Goal: Entertainment & Leisure: Browse casually

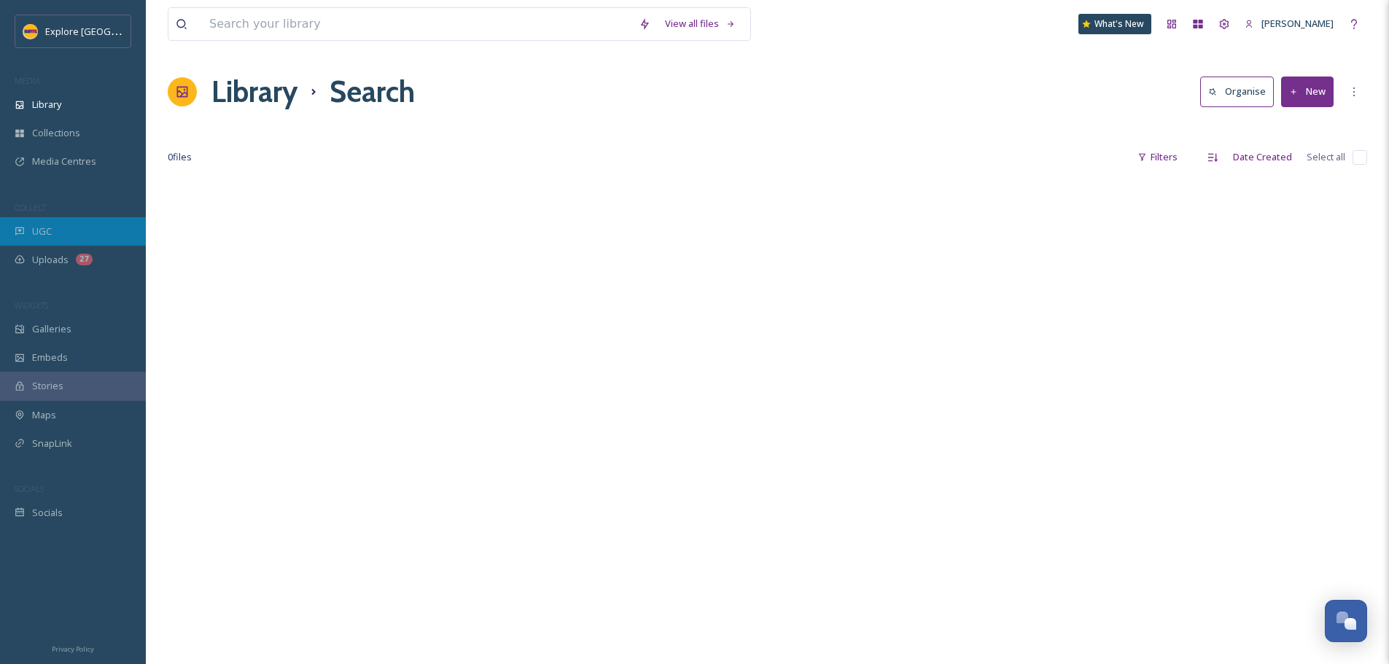
click at [61, 223] on div "UGC" at bounding box center [73, 231] width 146 height 28
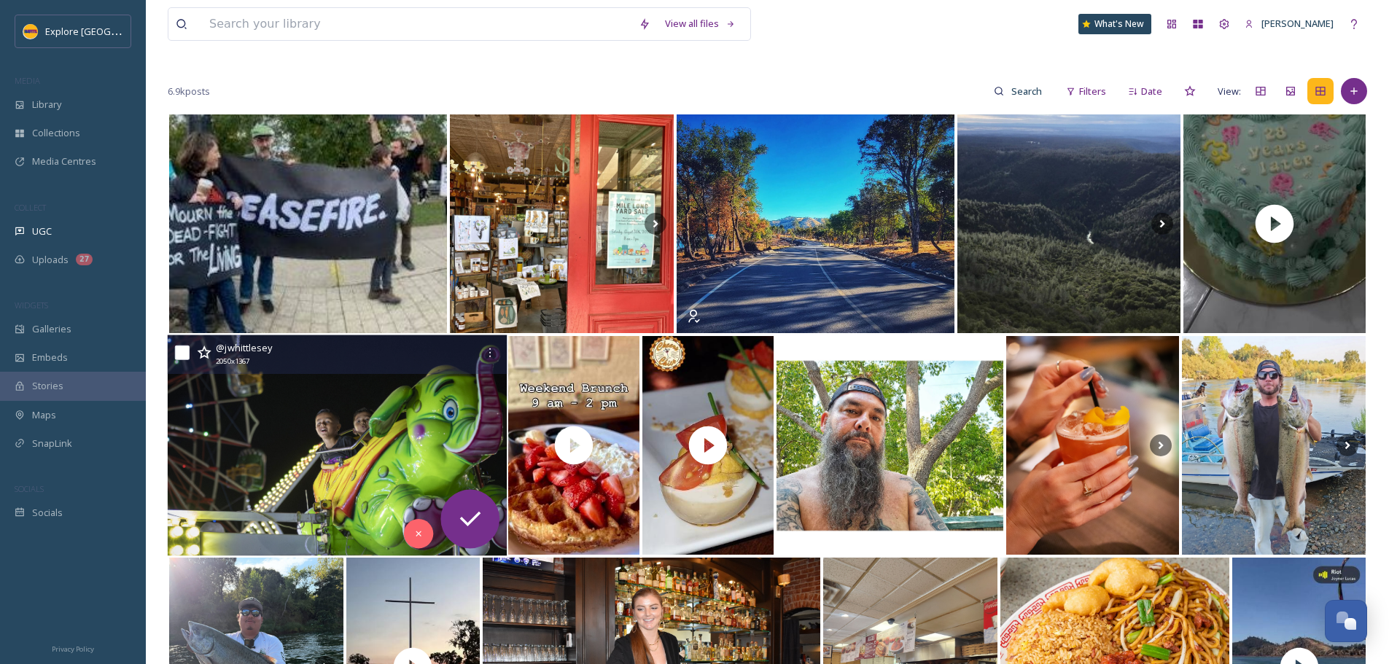
scroll to position [146, 0]
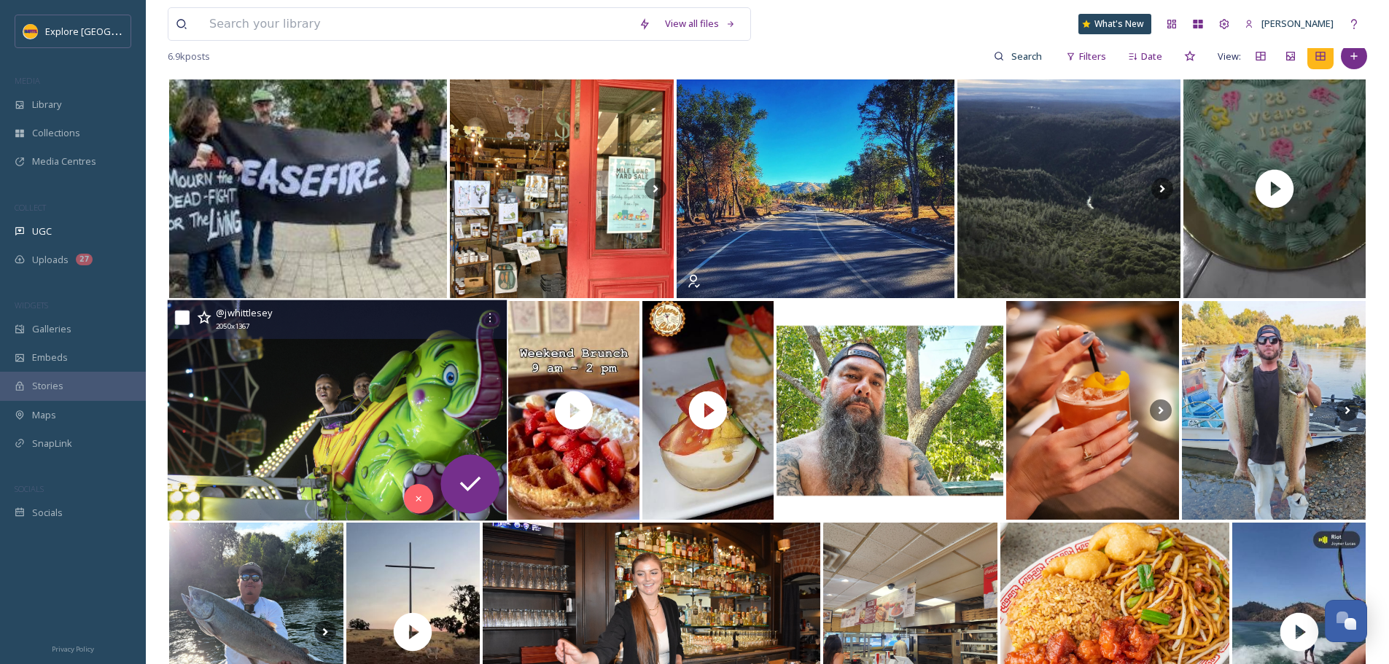
click at [338, 435] on img at bounding box center [338, 410] width 340 height 221
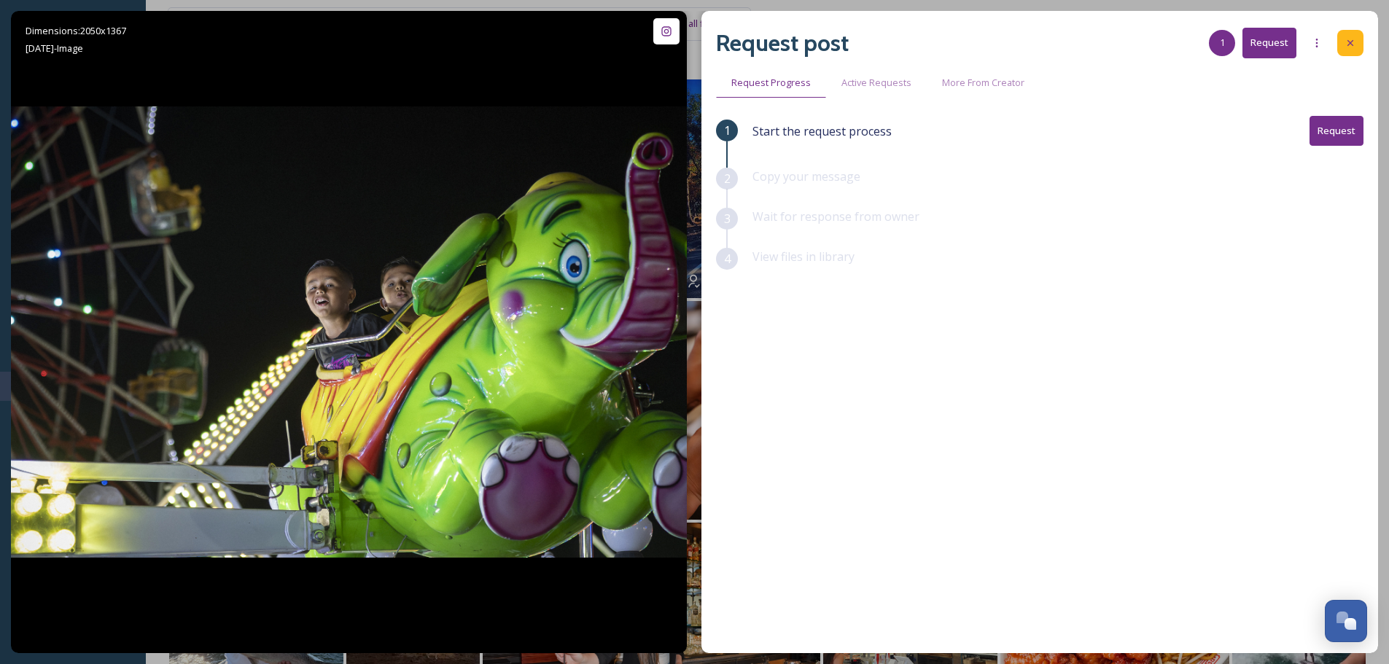
click at [1353, 42] on icon at bounding box center [1351, 43] width 12 height 12
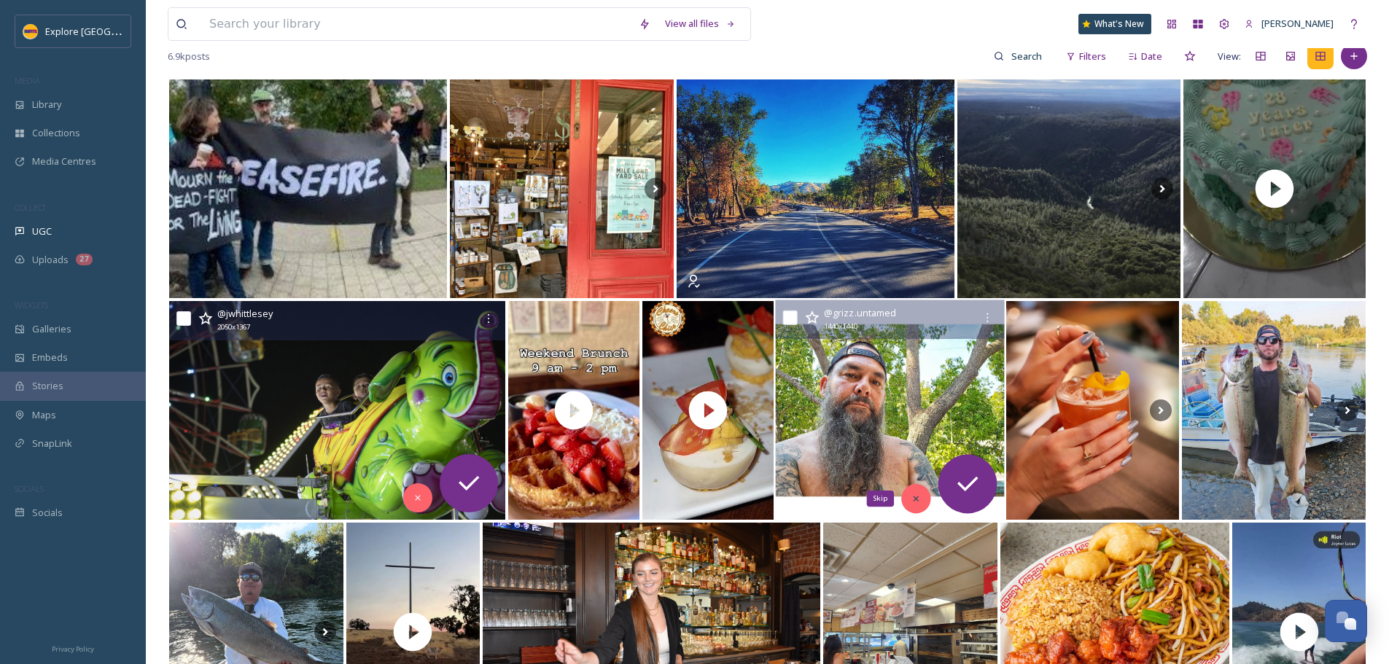
click at [916, 504] on icon at bounding box center [917, 499] width 10 height 10
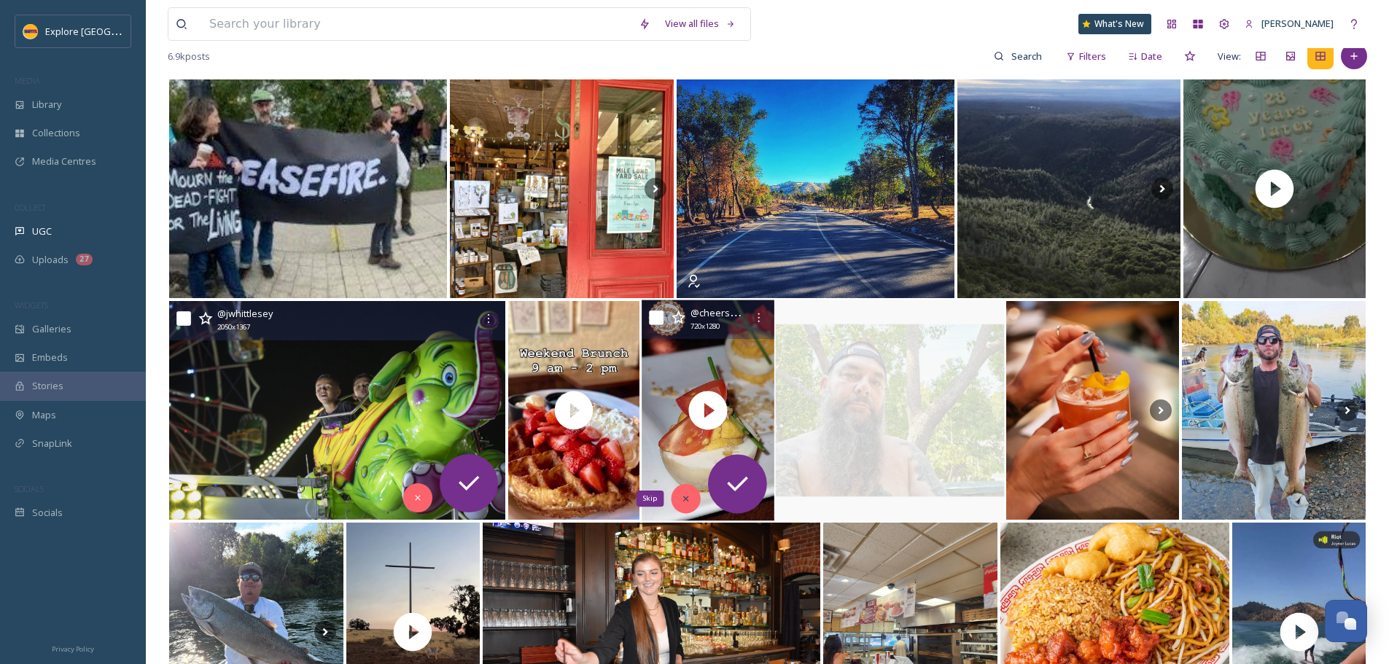
click at [684, 496] on icon at bounding box center [686, 499] width 10 height 10
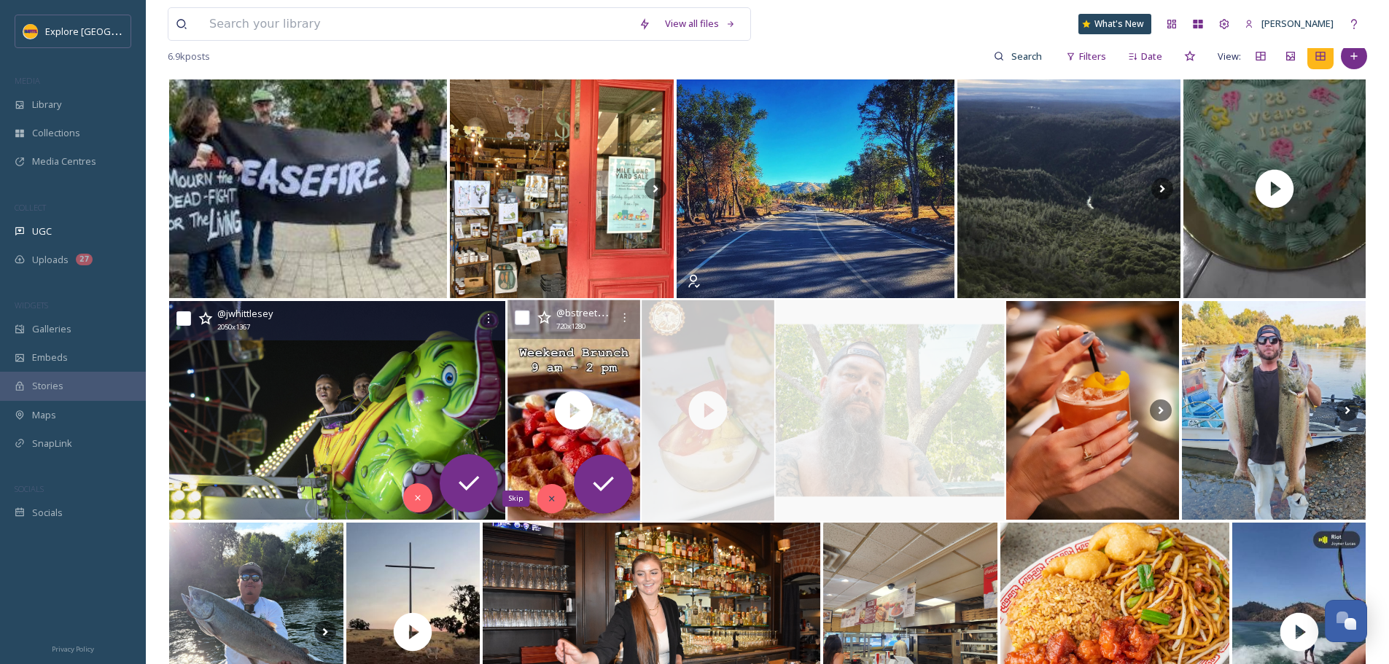
click at [555, 497] on icon at bounding box center [552, 499] width 10 height 10
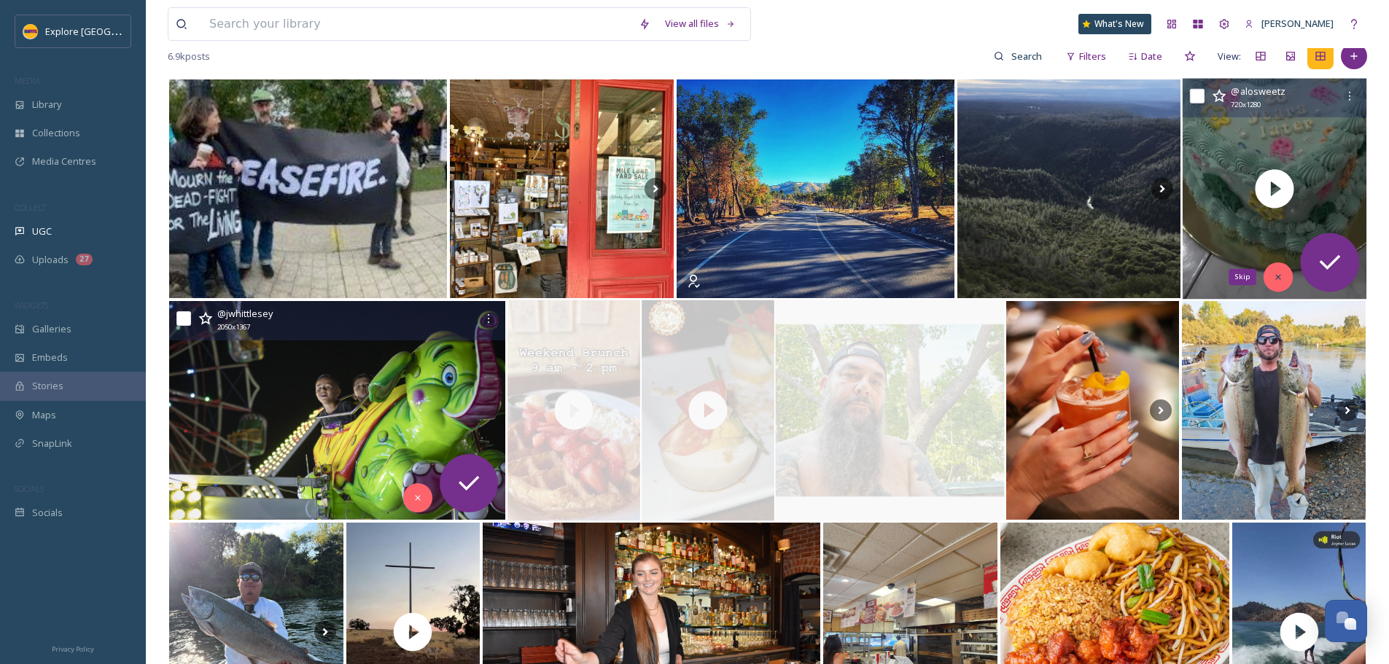
click at [1284, 275] on div "Skip" at bounding box center [1278, 277] width 29 height 29
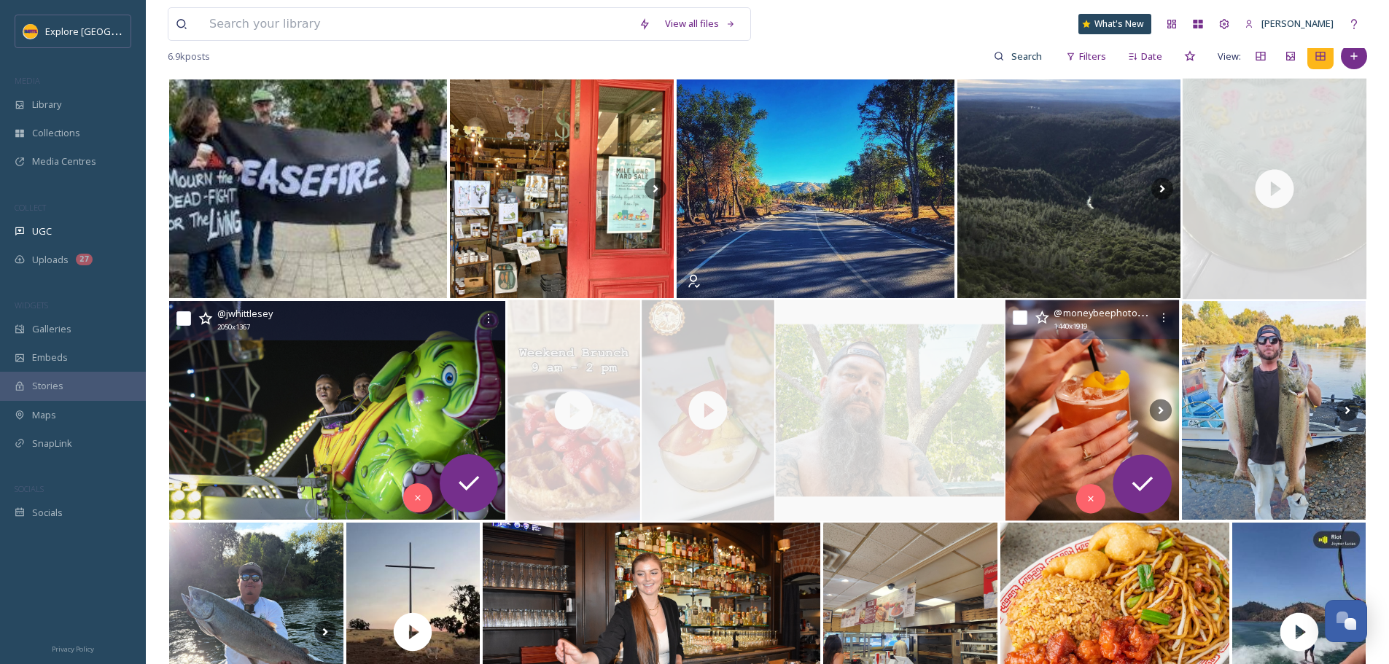
click at [1114, 394] on img at bounding box center [1093, 410] width 174 height 221
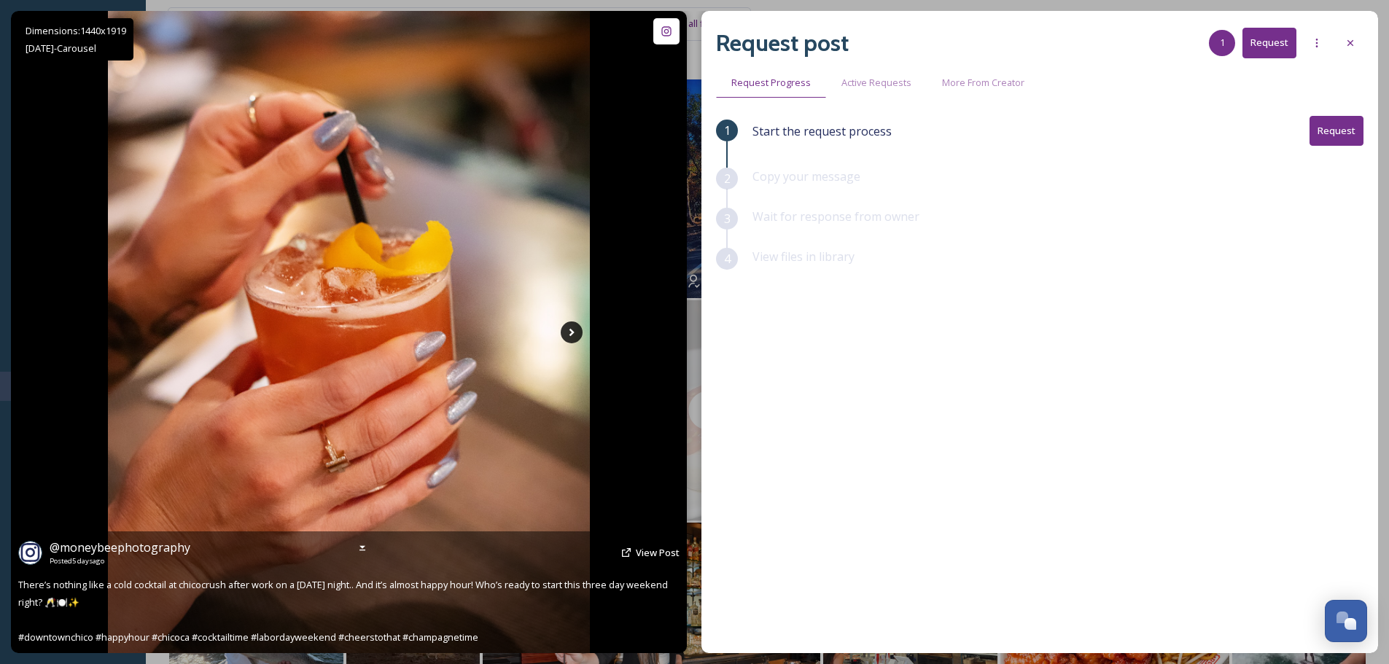
click at [574, 333] on icon at bounding box center [572, 333] width 22 height 22
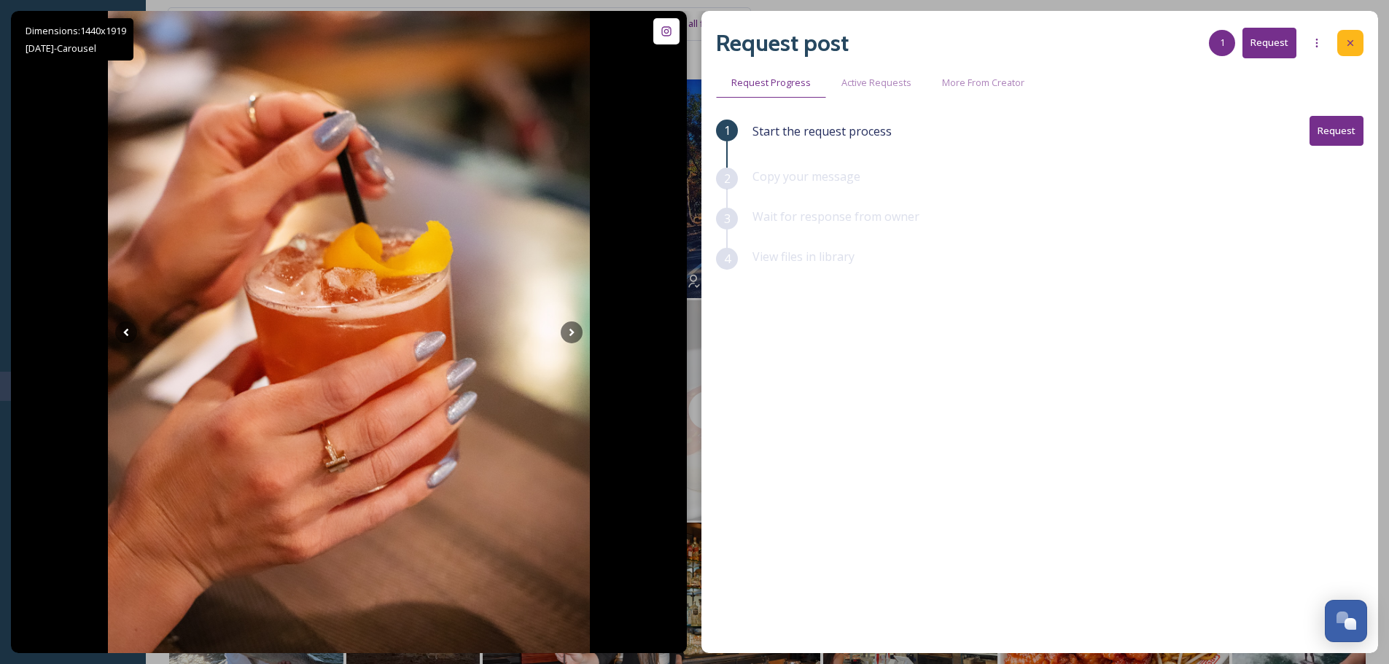
click at [1350, 47] on icon at bounding box center [1351, 43] width 12 height 12
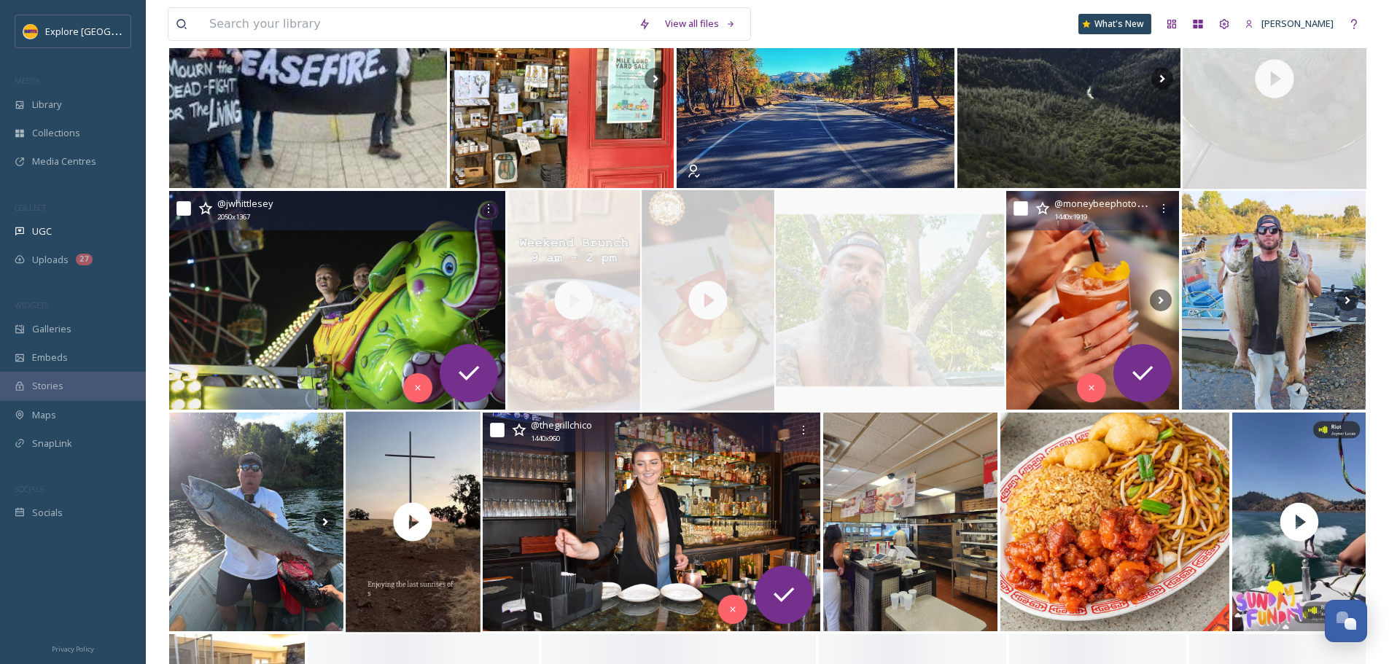
scroll to position [292, 0]
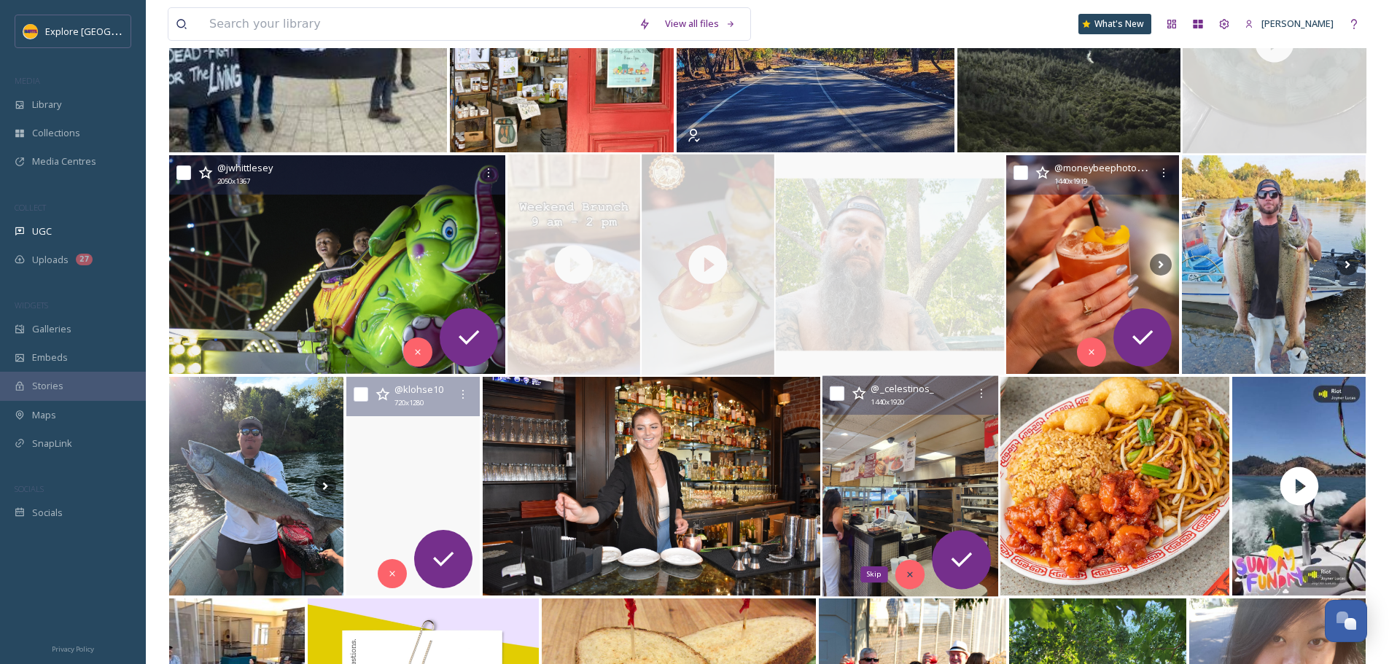
click at [899, 574] on div "Skip" at bounding box center [910, 574] width 29 height 29
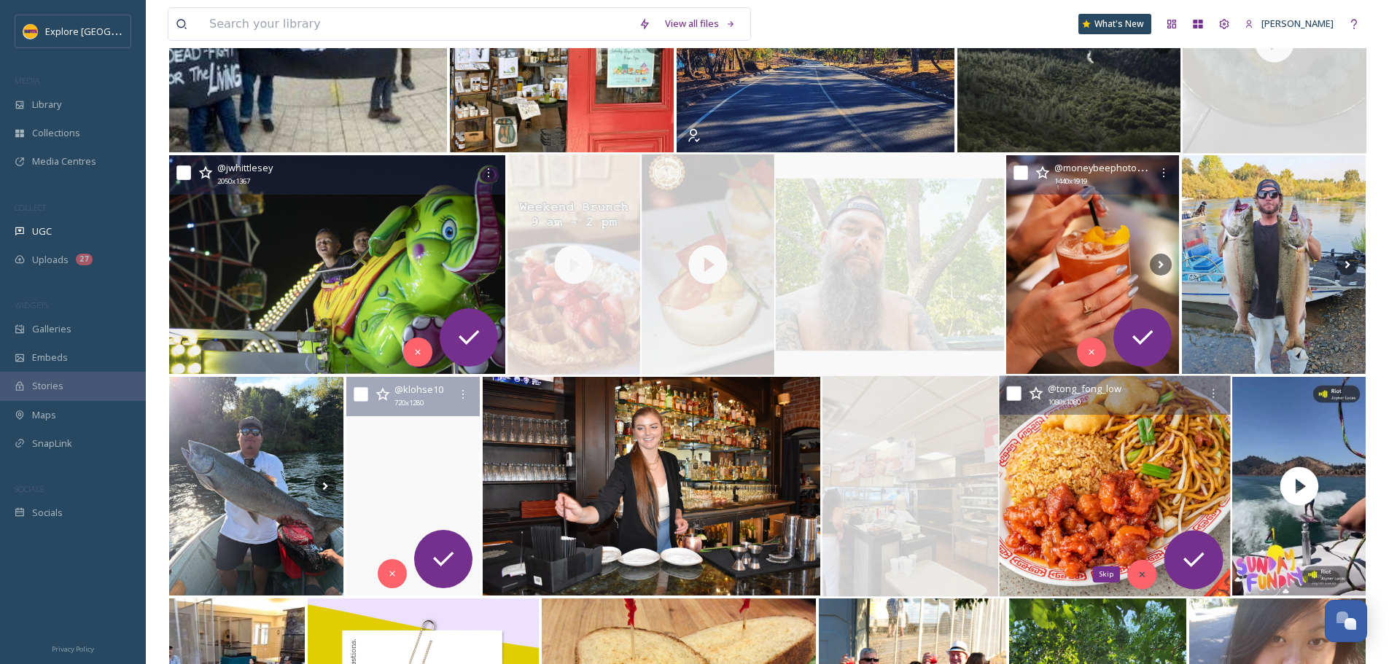
click at [1142, 570] on icon at bounding box center [1143, 575] width 10 height 10
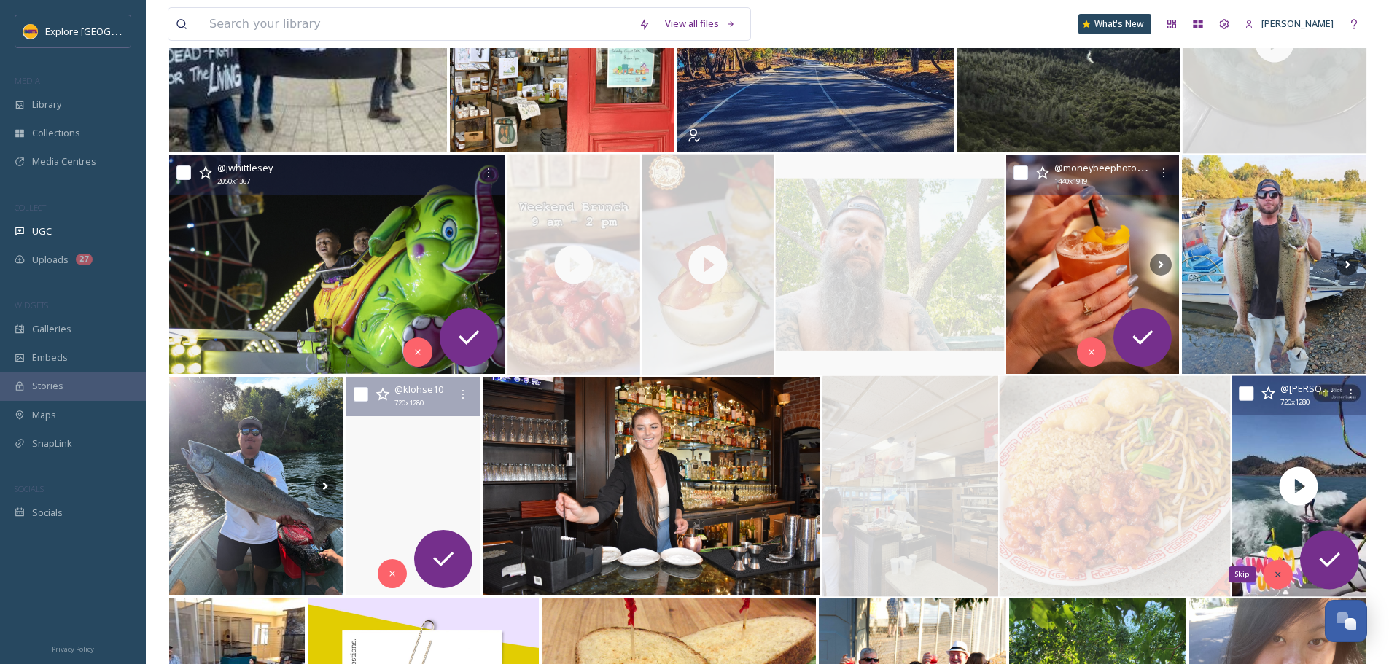
click at [1278, 579] on icon at bounding box center [1278, 575] width 10 height 10
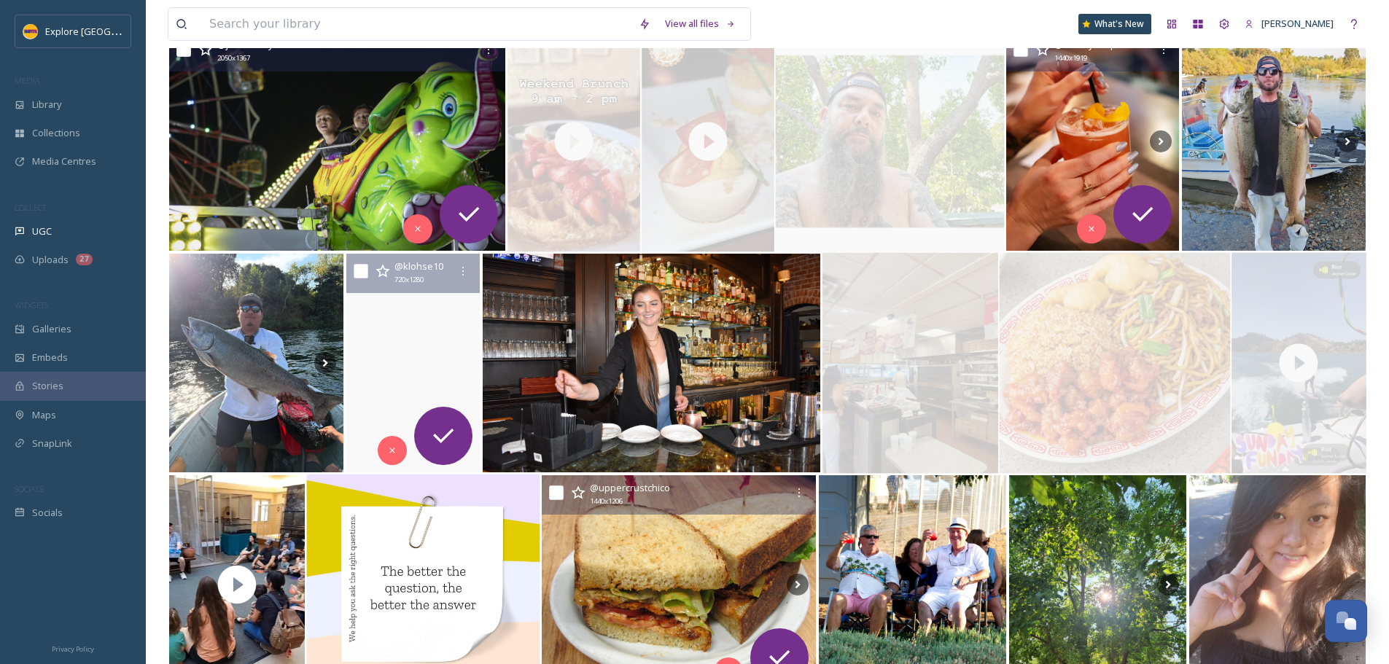
scroll to position [583, 0]
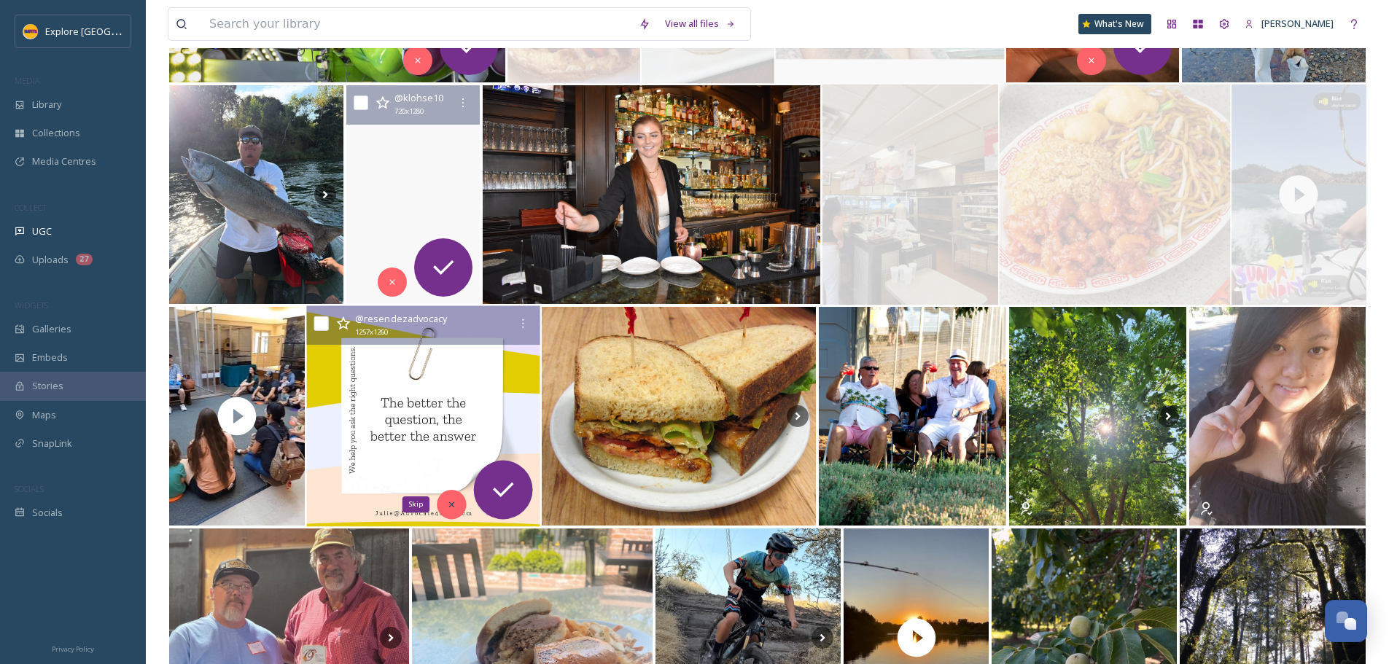
click at [447, 505] on icon at bounding box center [451, 505] width 10 height 10
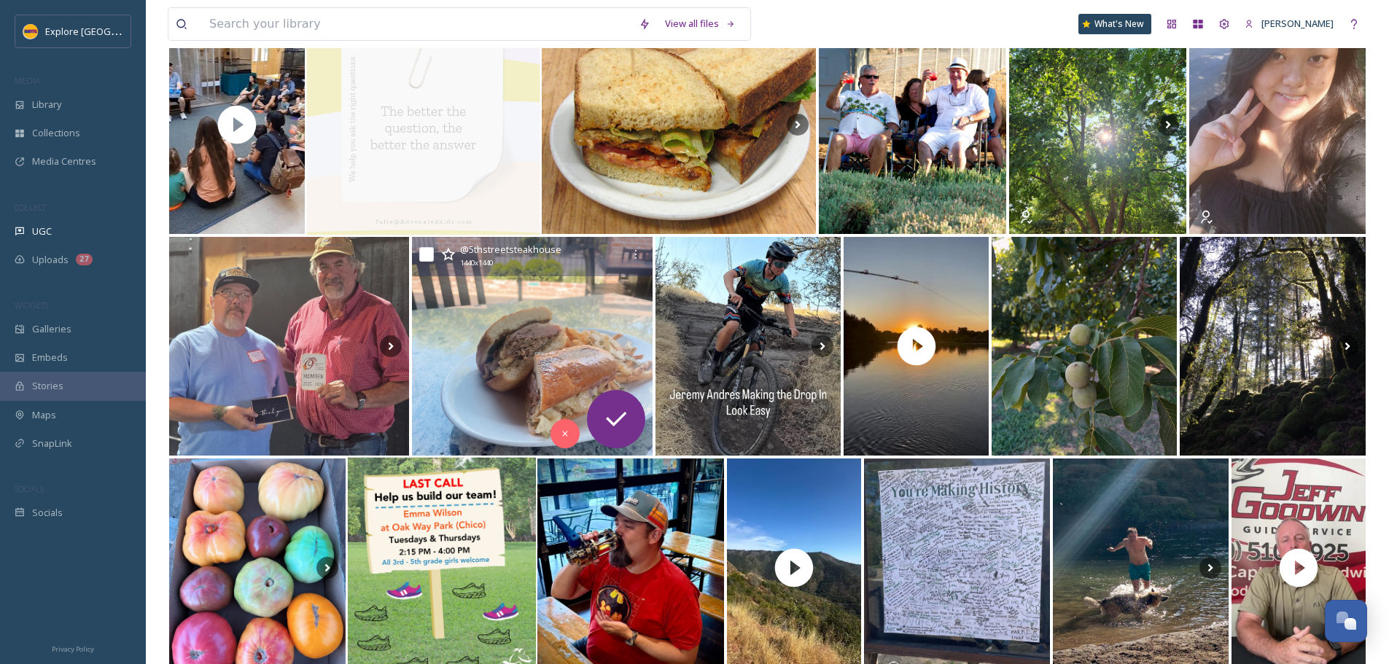
scroll to position [1021, 0]
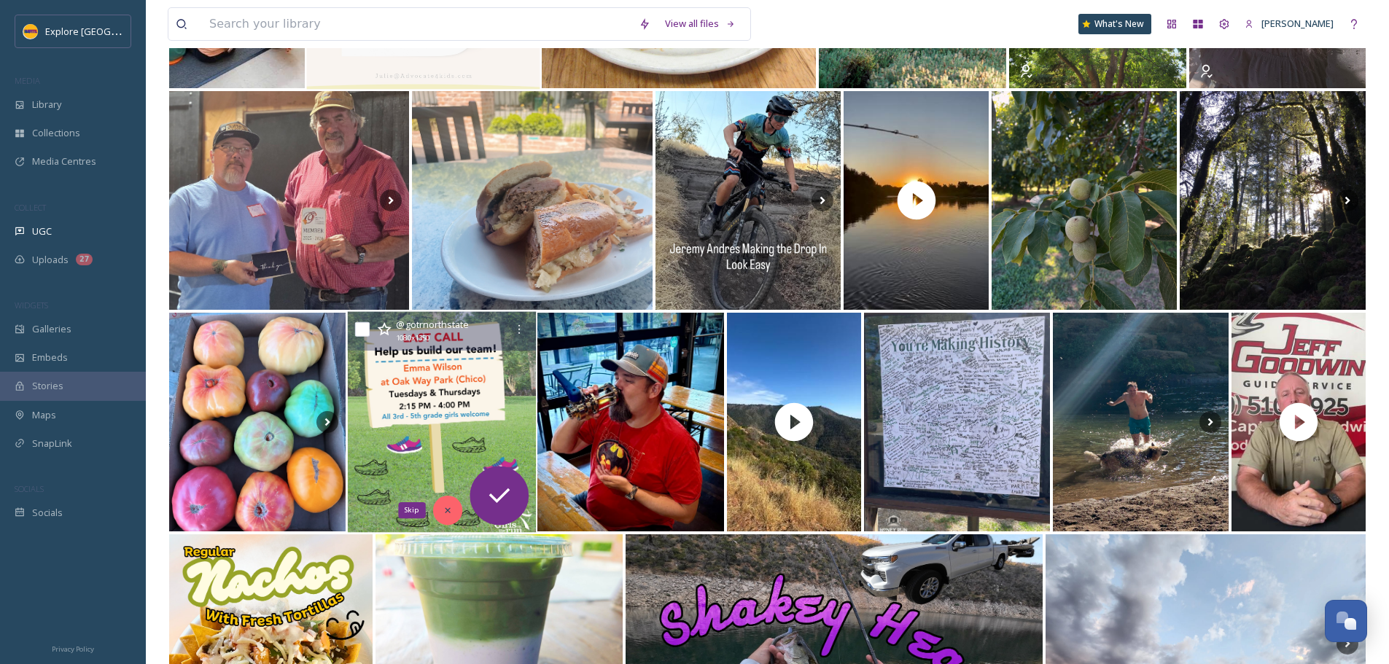
click at [450, 501] on div "Skip" at bounding box center [446, 510] width 29 height 29
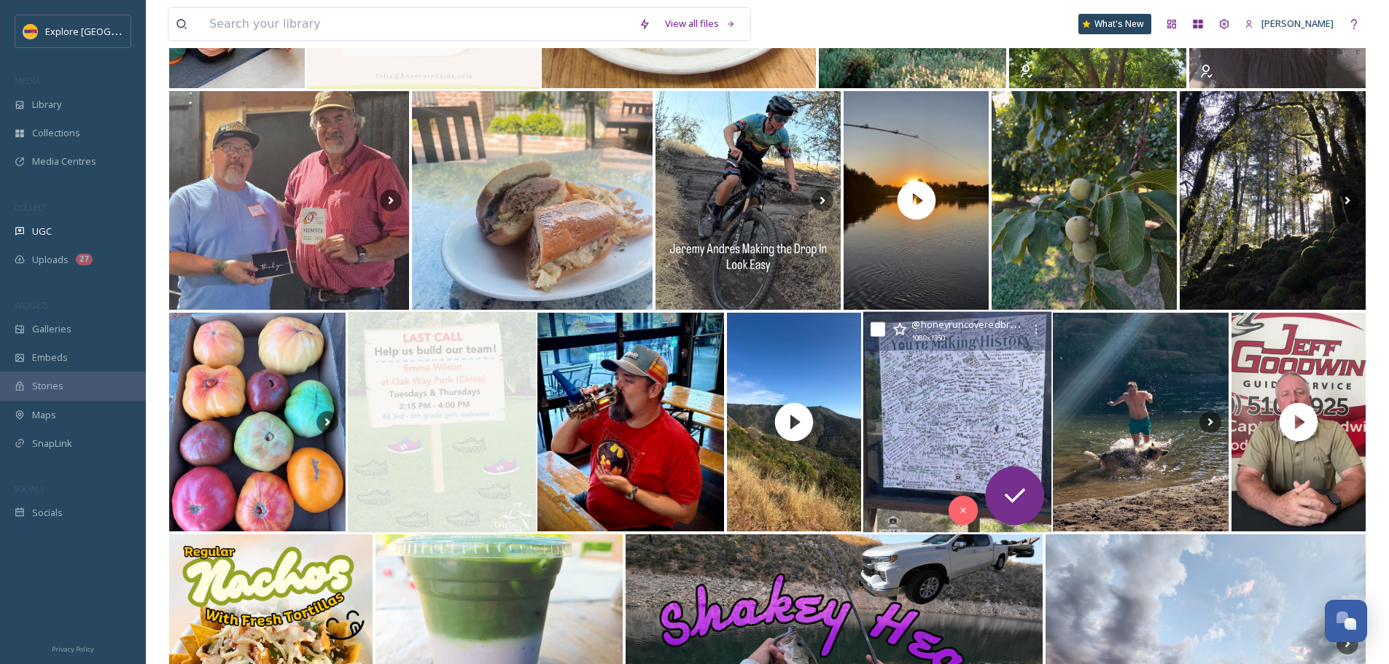
scroll to position [1167, 0]
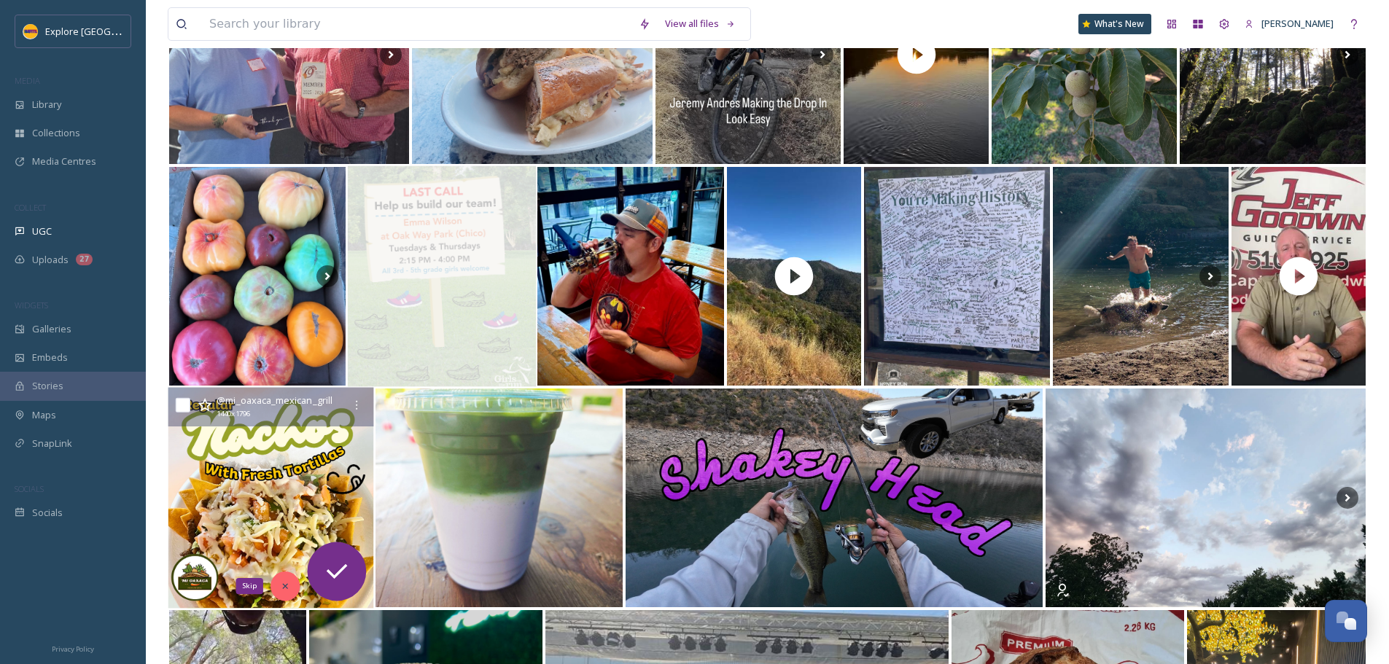
click at [286, 584] on icon at bounding box center [285, 586] width 10 height 10
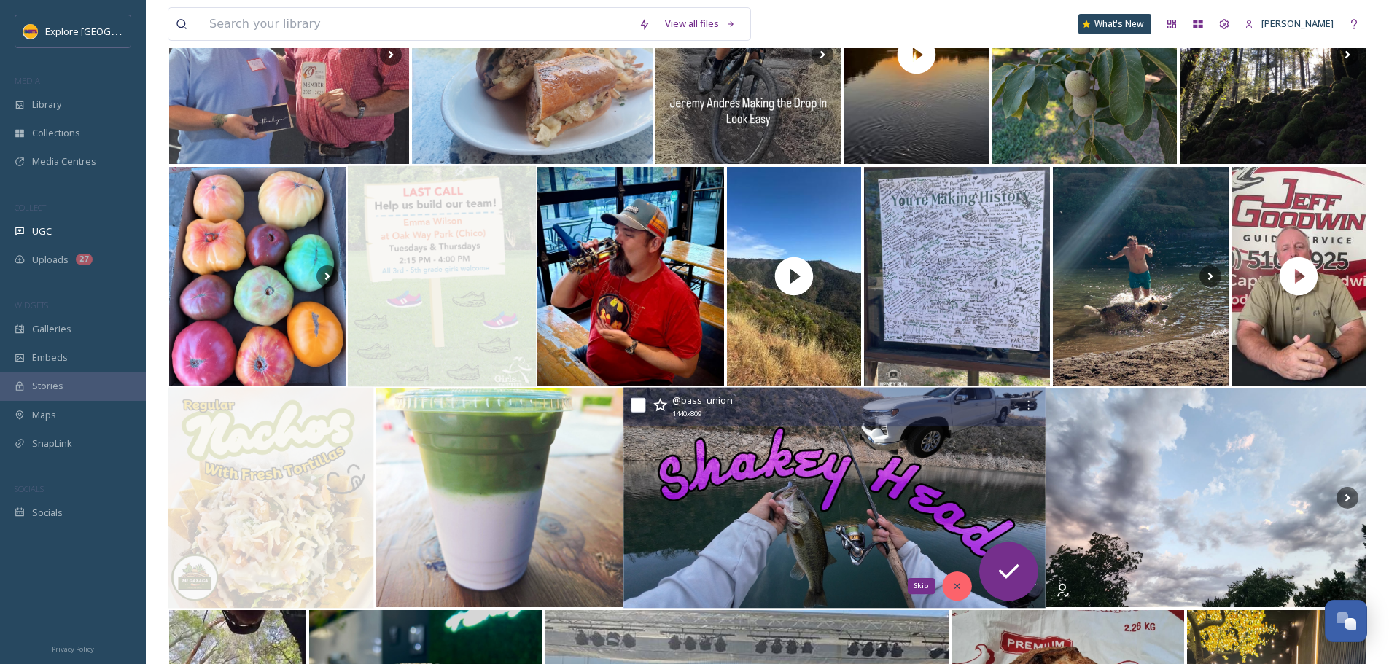
click at [960, 591] on icon at bounding box center [957, 586] width 10 height 10
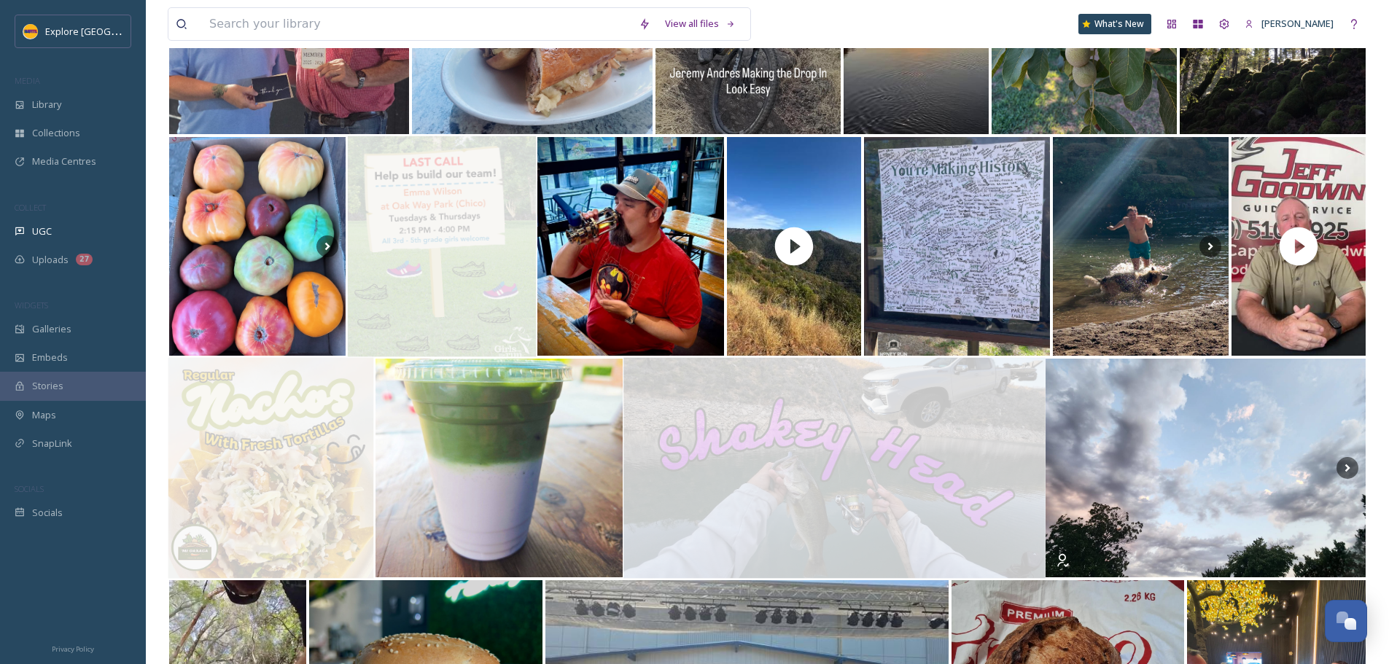
scroll to position [1458, 0]
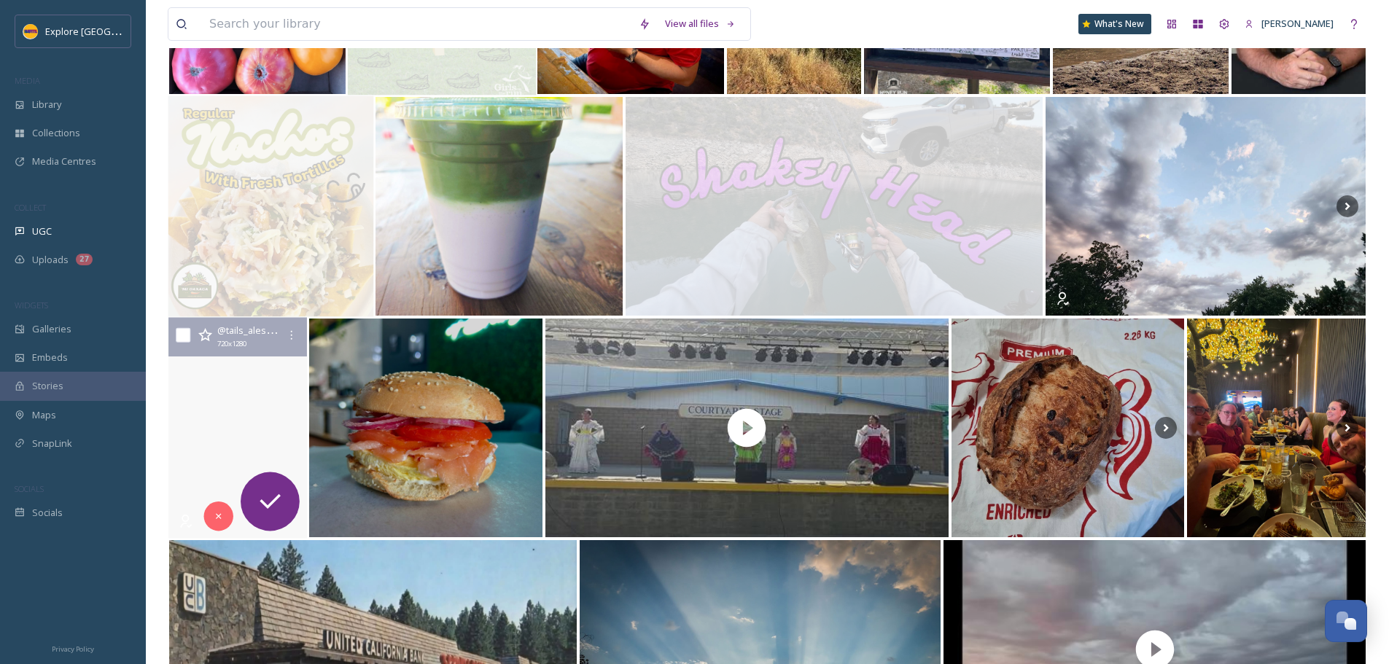
click at [246, 393] on video "I love weaving through this last (first?) section of the Annie B Trail, but alw…" at bounding box center [237, 428] width 139 height 221
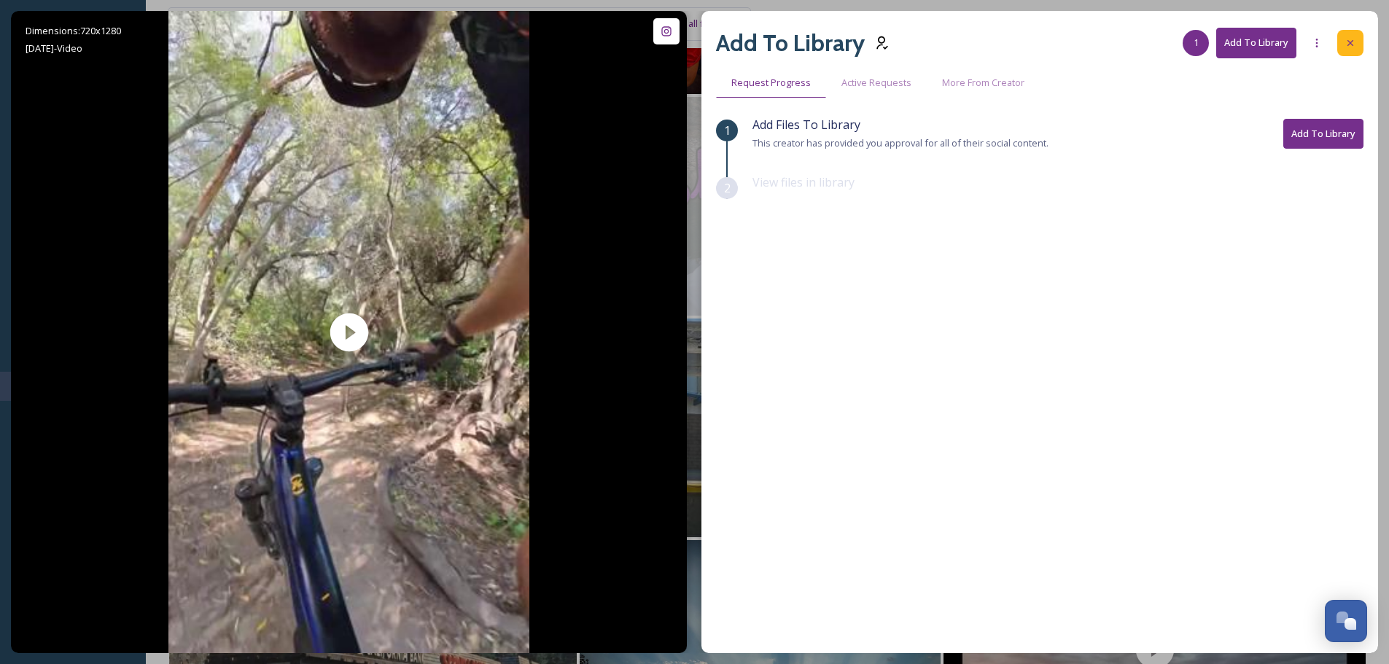
click at [1351, 42] on icon at bounding box center [1351, 43] width 6 height 6
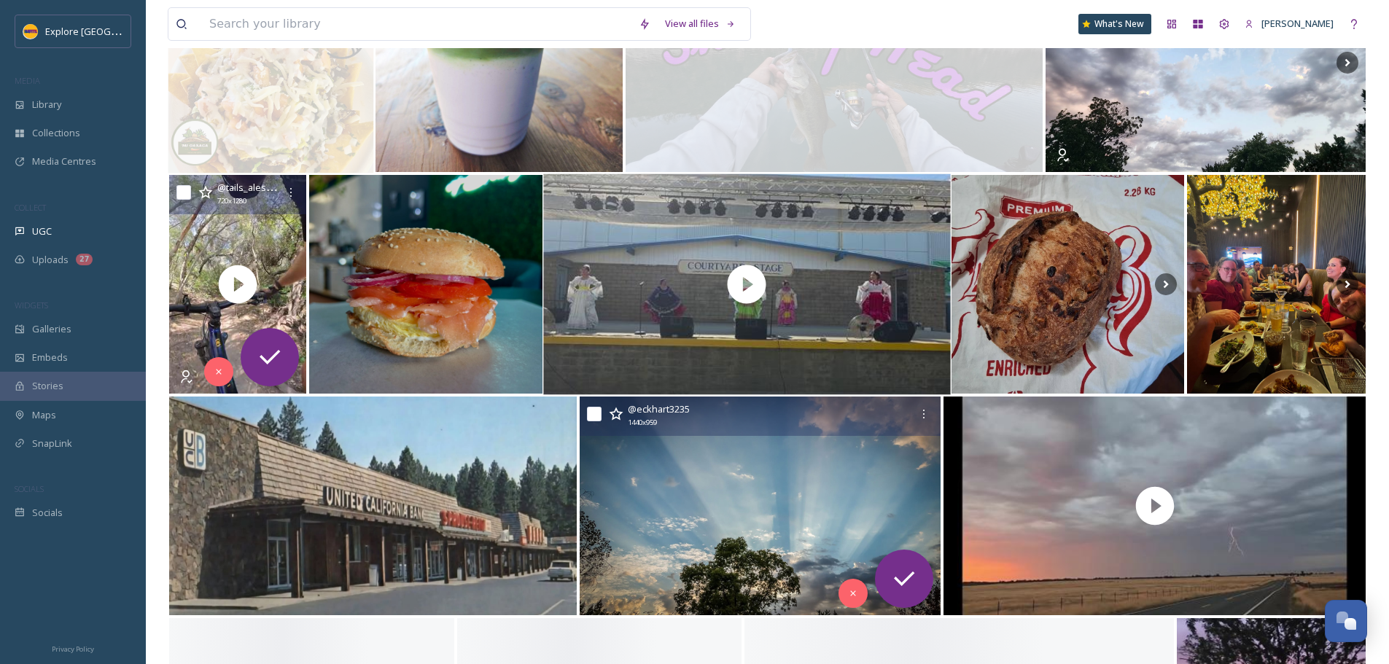
scroll to position [1750, 0]
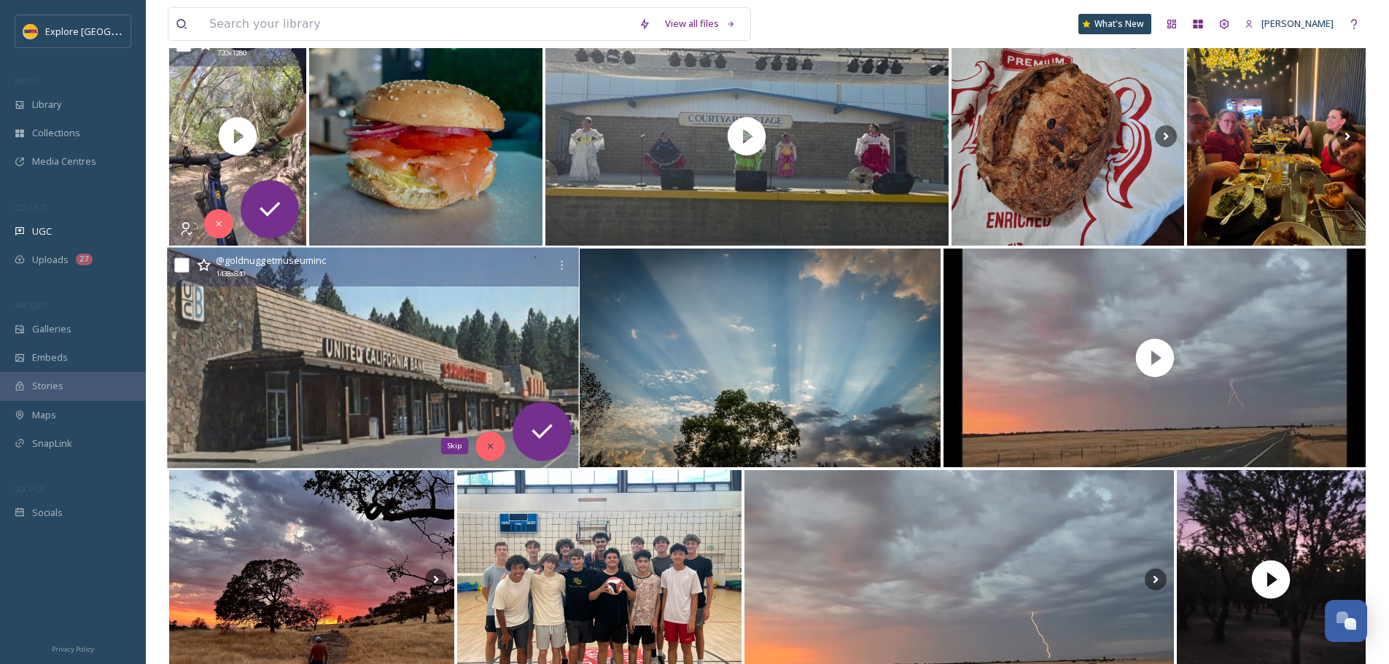
click at [502, 451] on div "Skip" at bounding box center [489, 446] width 29 height 29
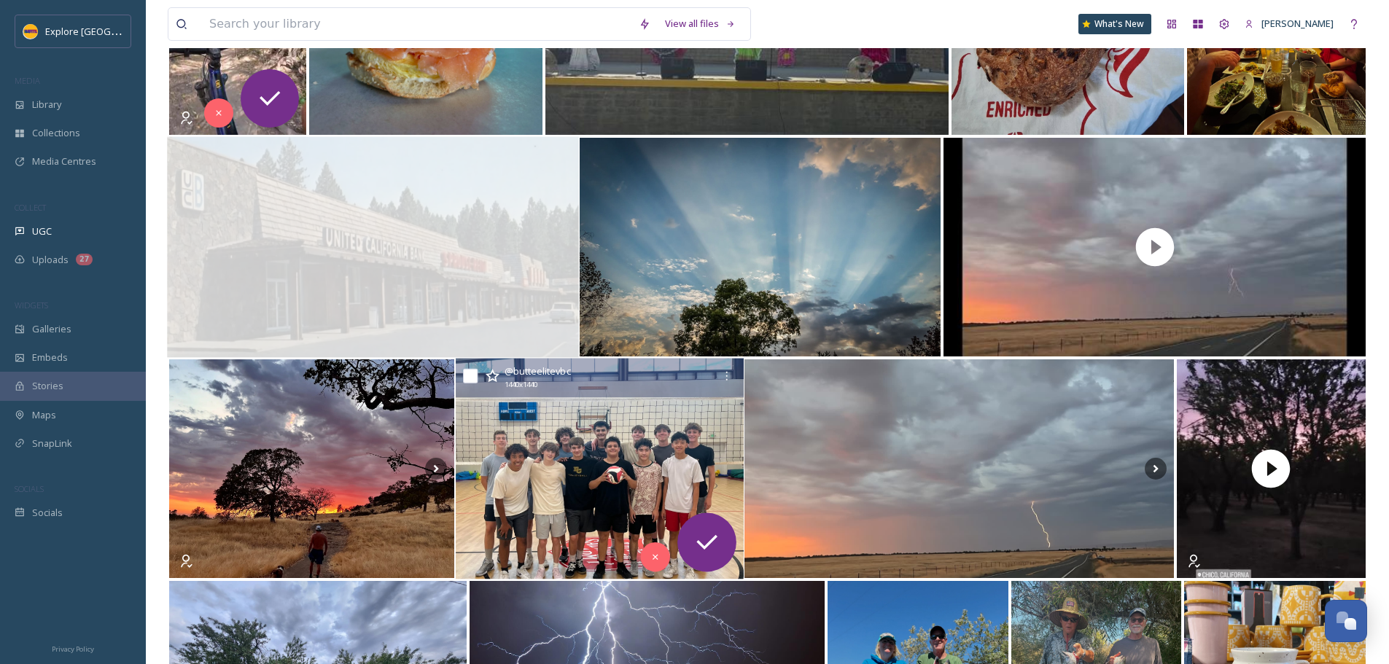
scroll to position [1896, 0]
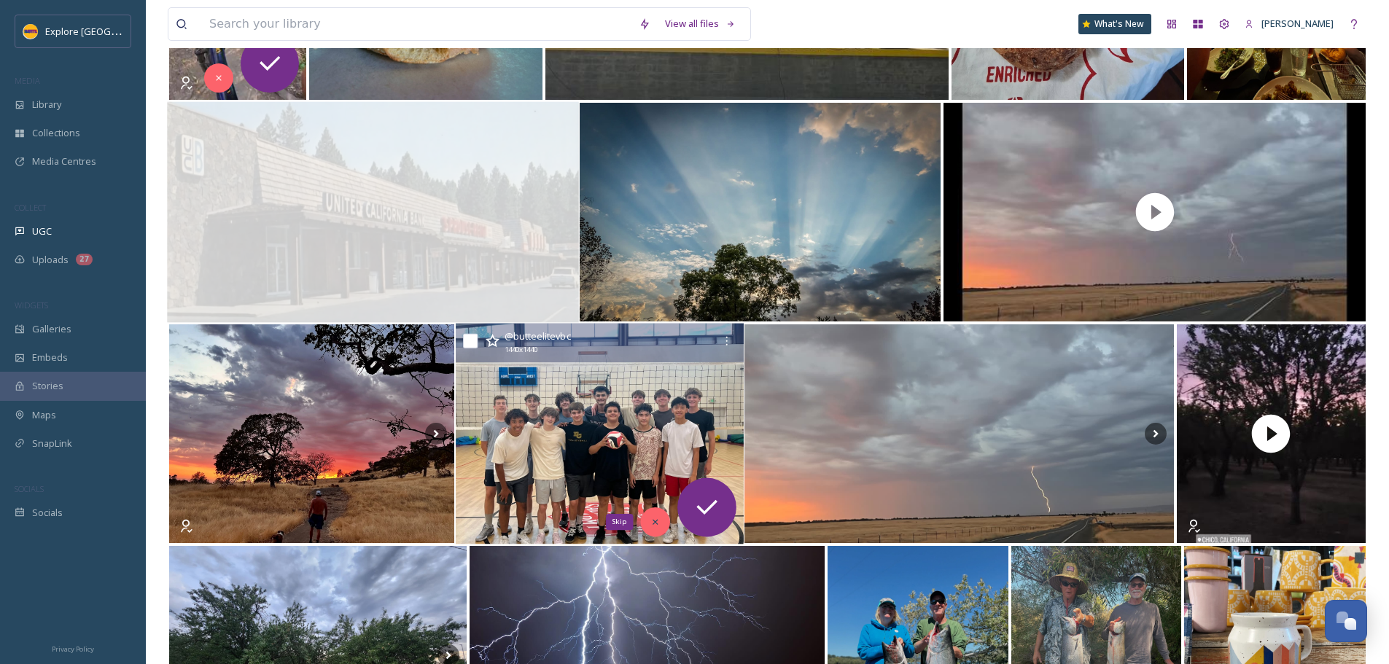
click at [654, 518] on icon at bounding box center [655, 522] width 10 height 10
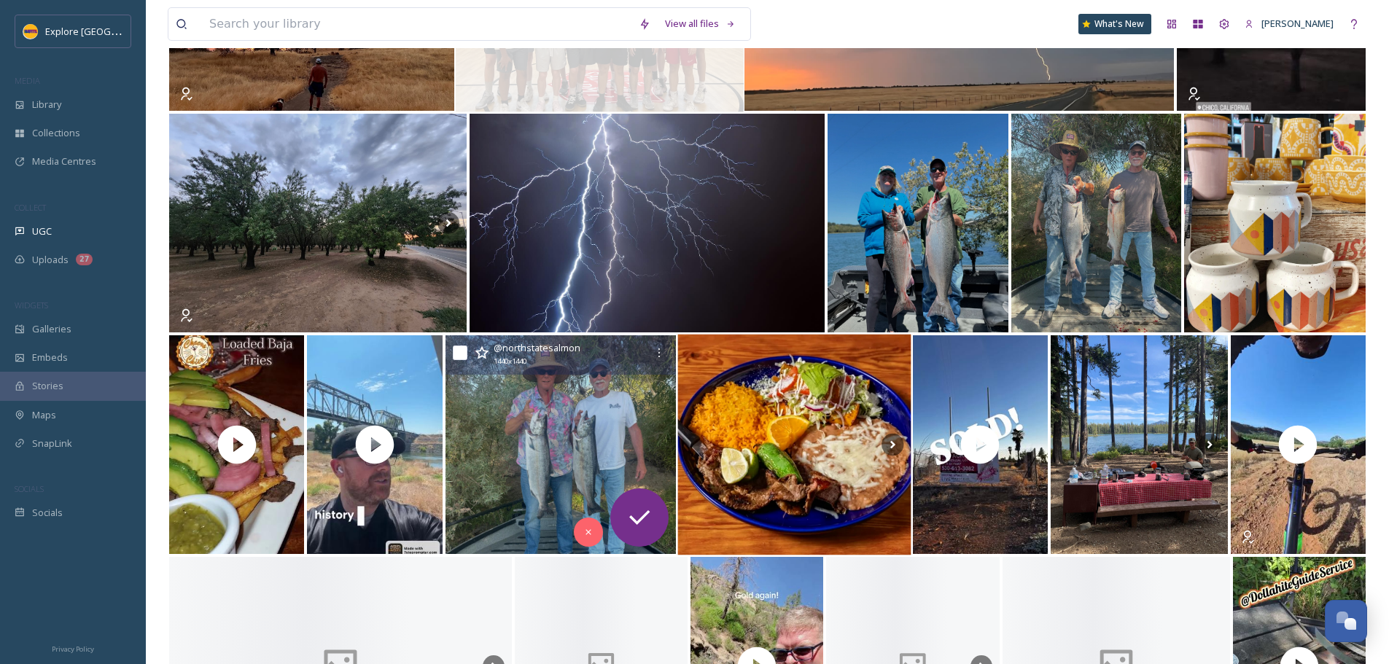
scroll to position [2334, 0]
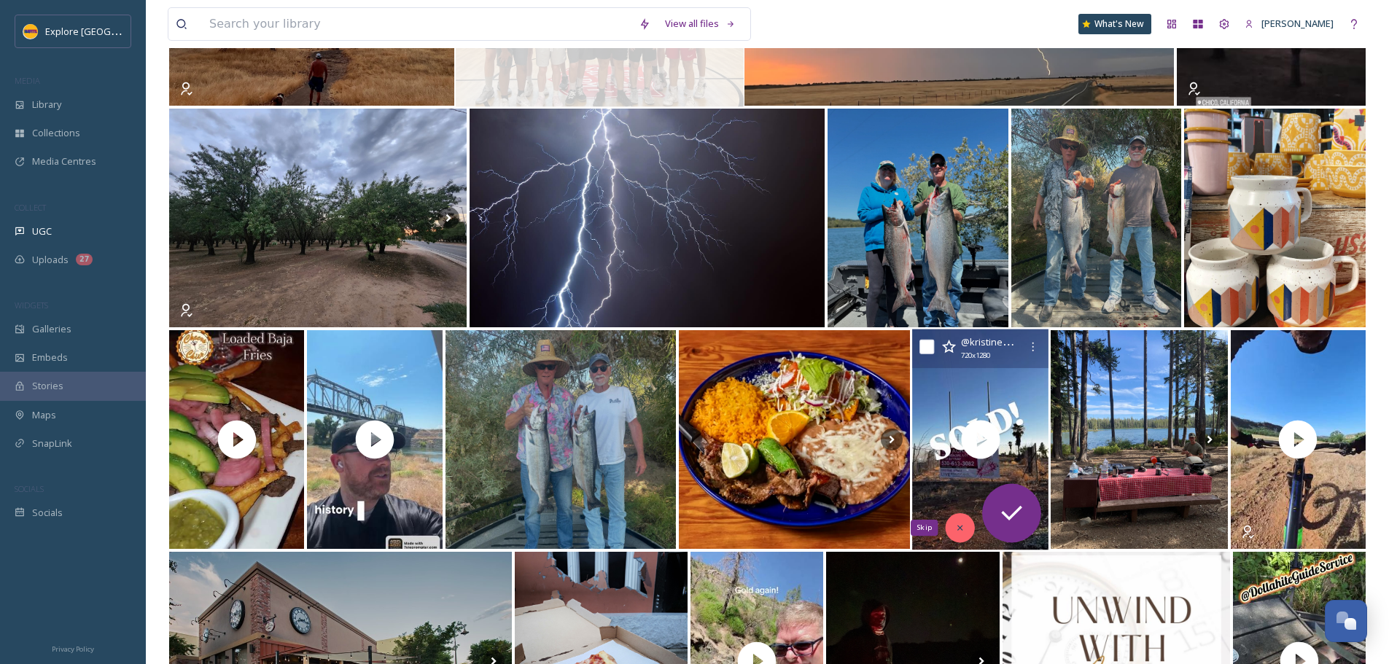
click at [961, 526] on icon at bounding box center [960, 528] width 10 height 10
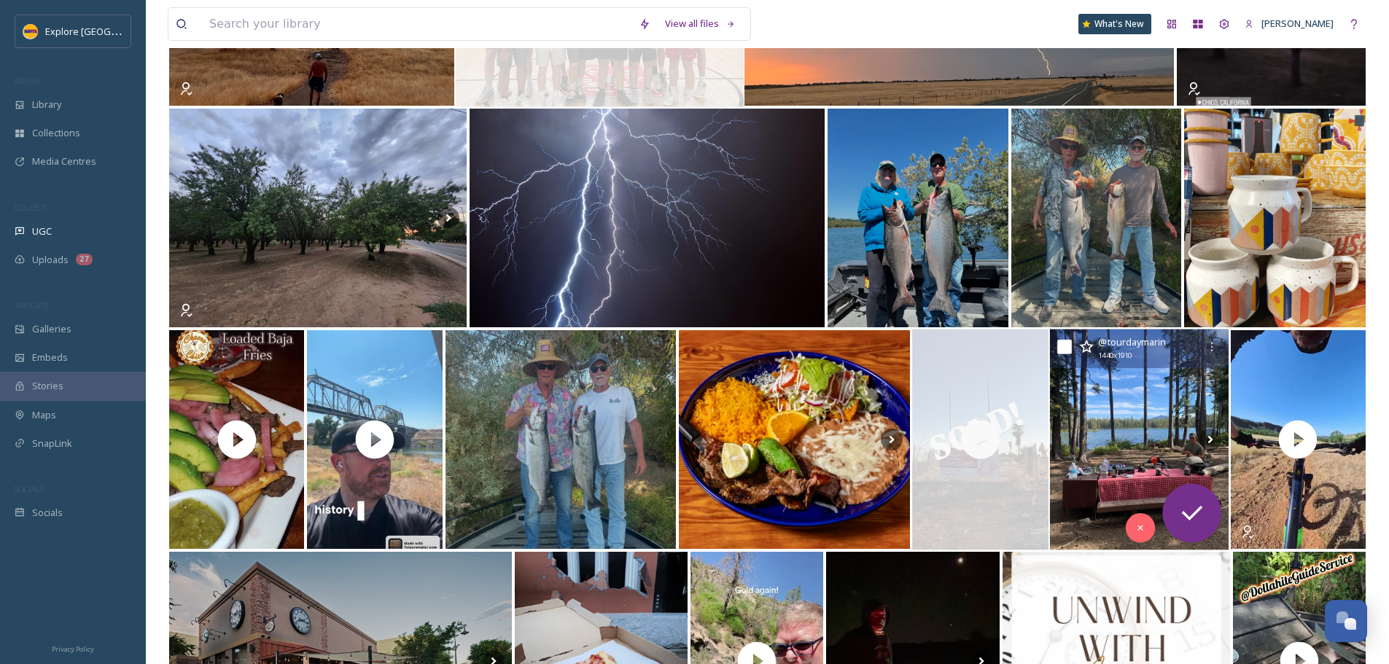
click at [1134, 429] on img at bounding box center [1139, 440] width 179 height 221
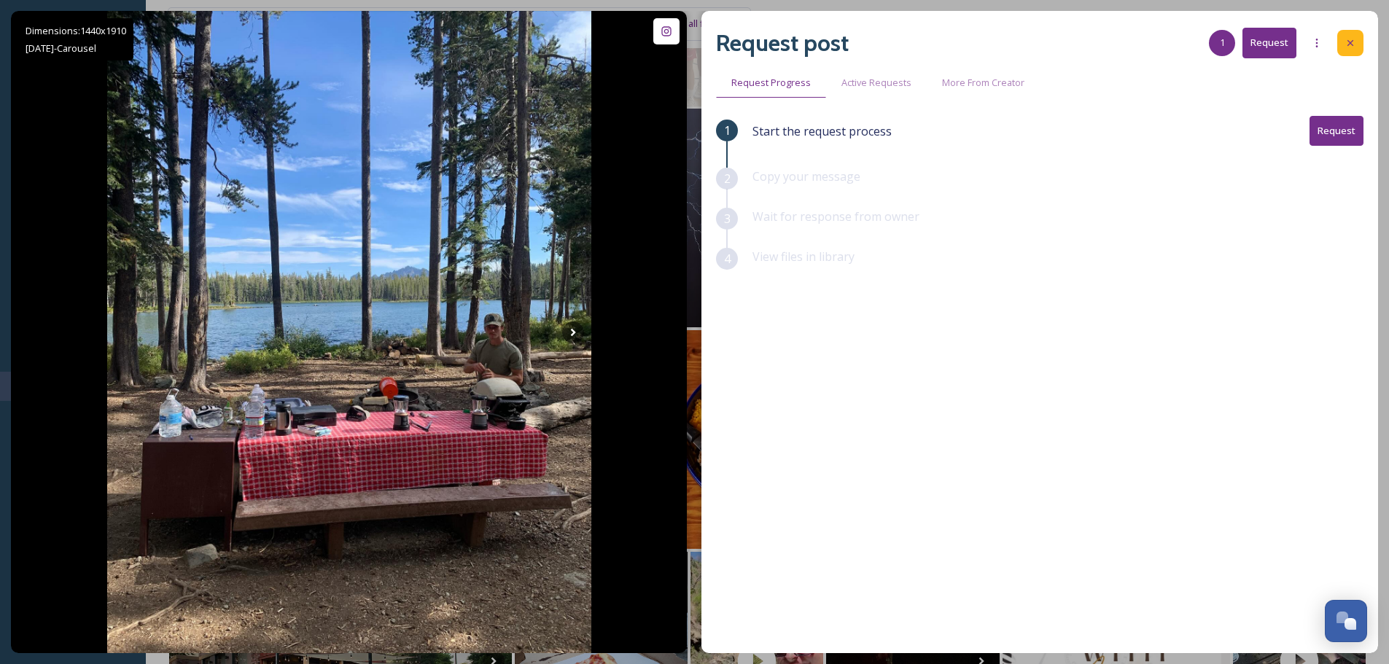
click at [1351, 42] on icon at bounding box center [1351, 43] width 12 height 12
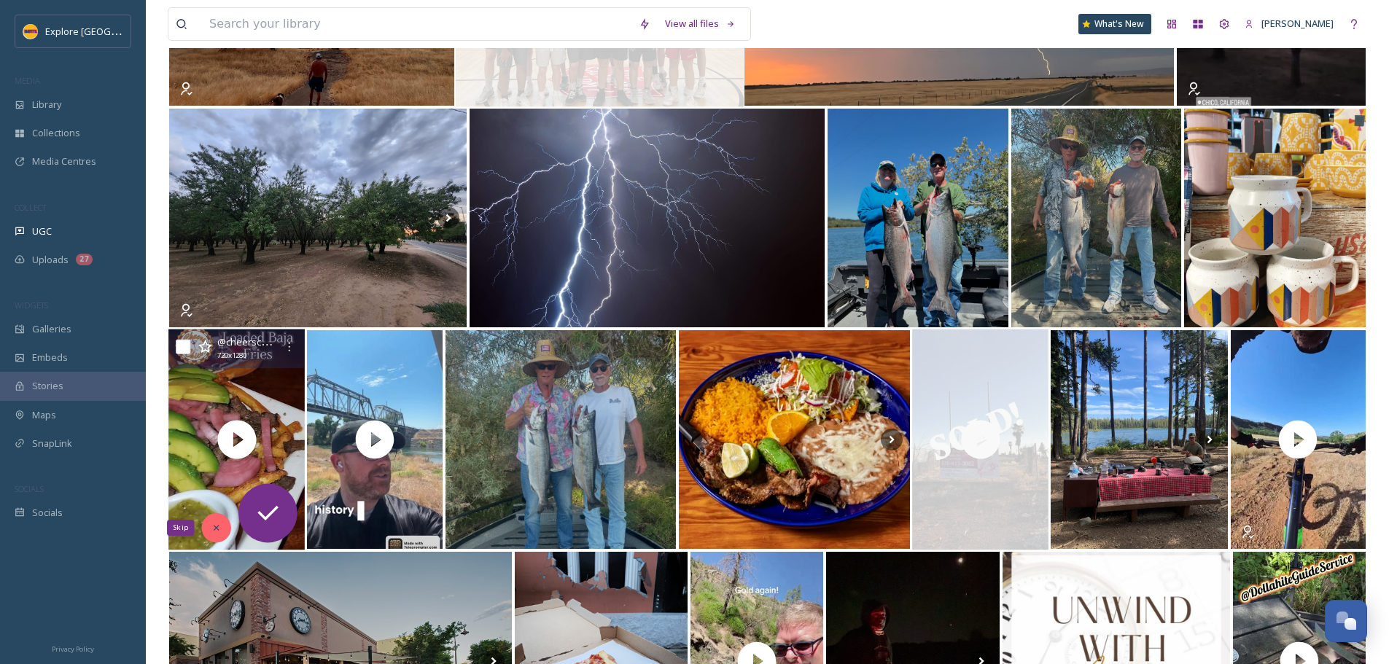
click at [209, 537] on div "Skip" at bounding box center [216, 527] width 29 height 29
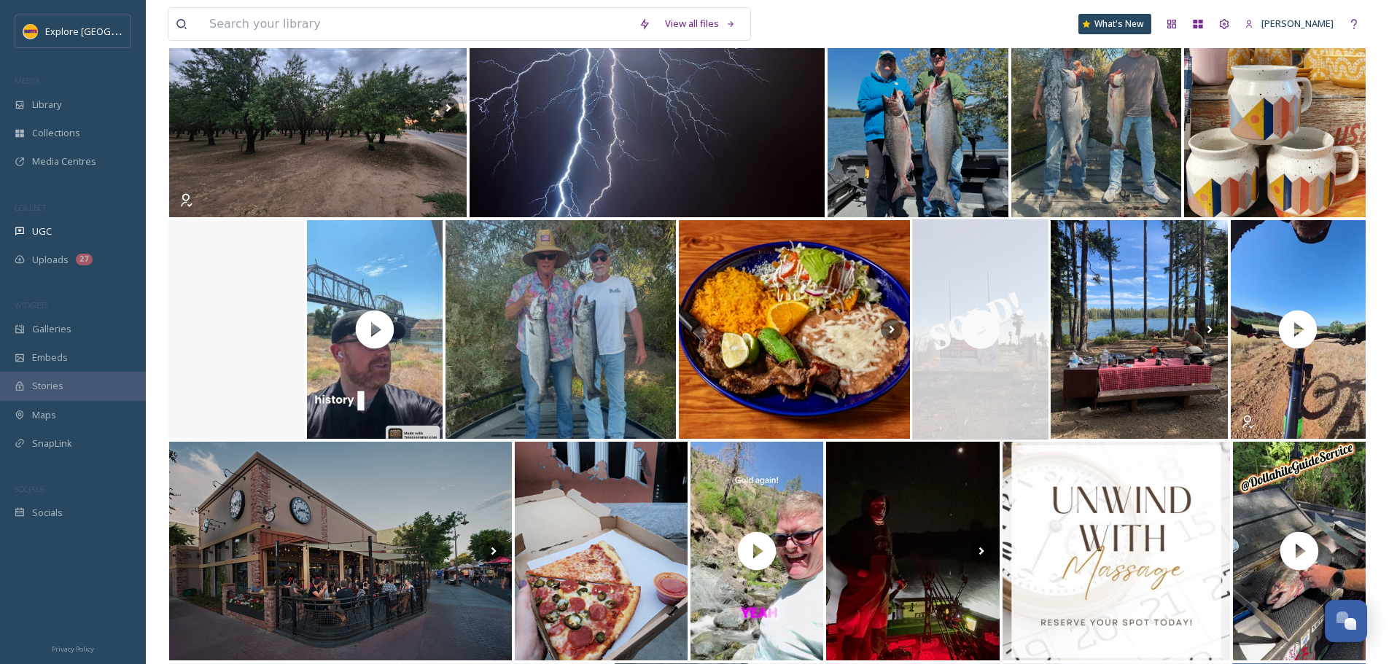
scroll to position [2479, 0]
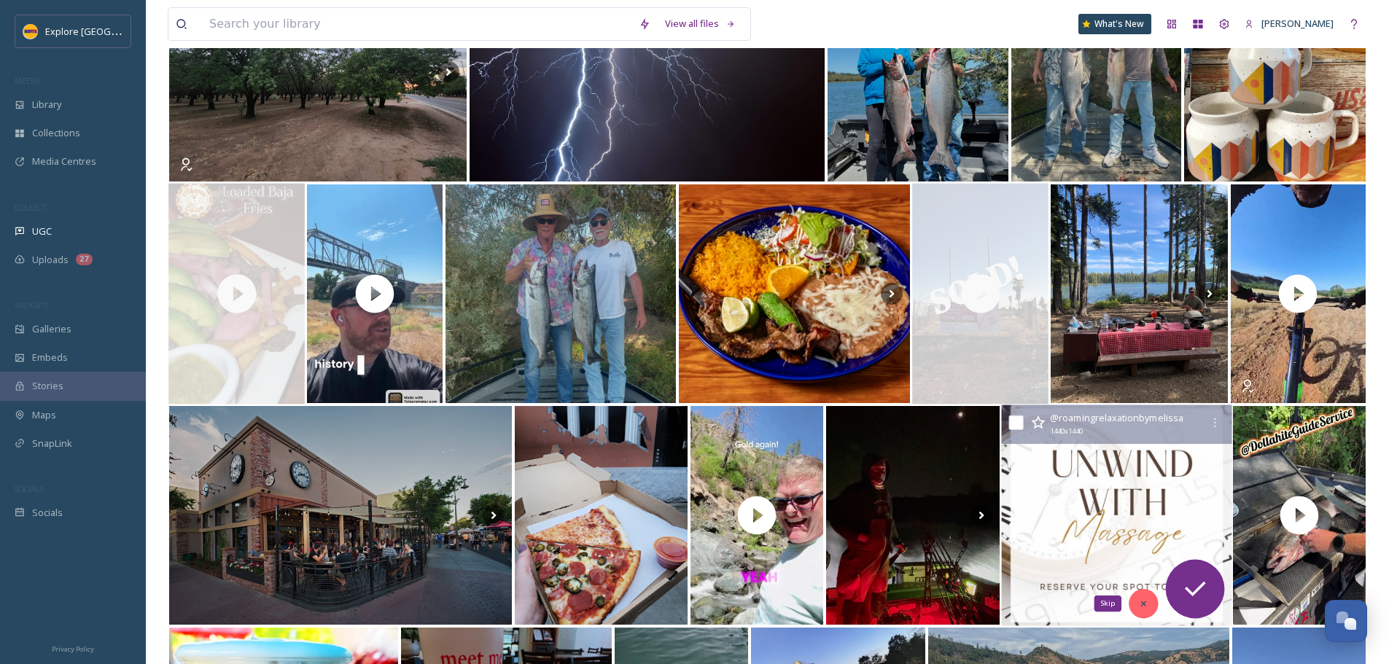
click at [1143, 599] on icon at bounding box center [1143, 604] width 10 height 10
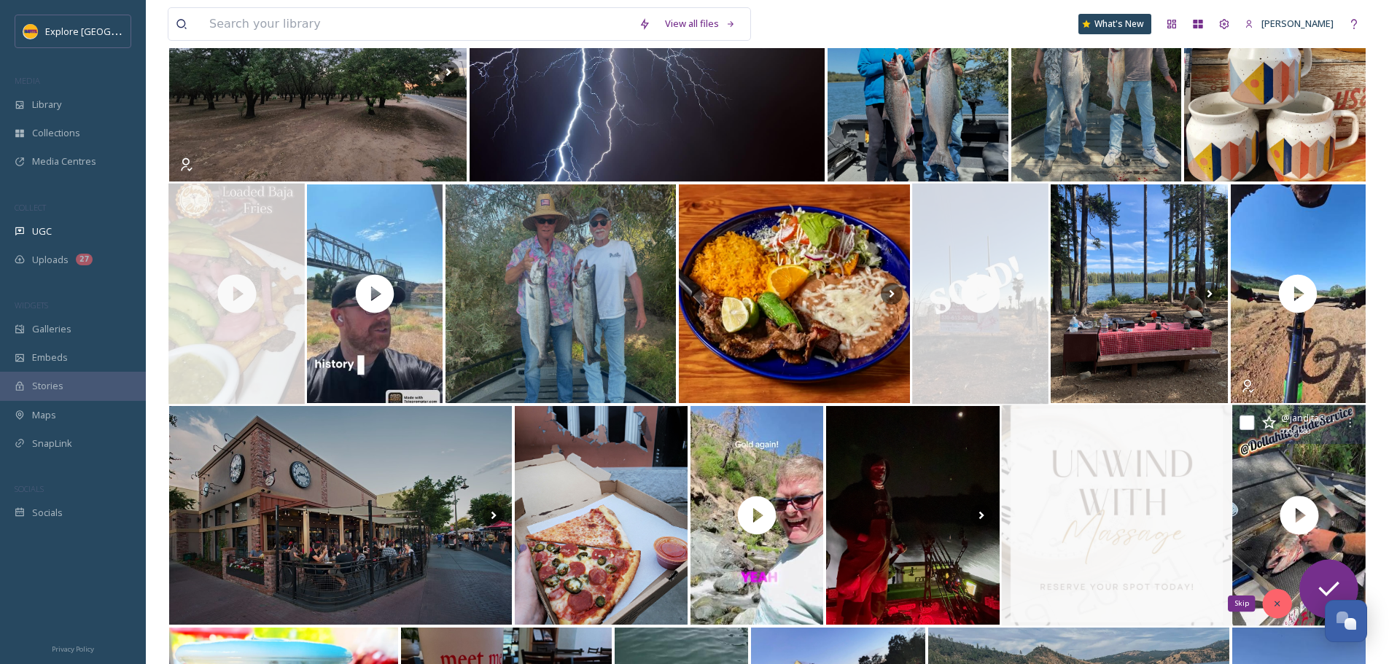
click at [1269, 605] on div "Skip" at bounding box center [1277, 603] width 29 height 29
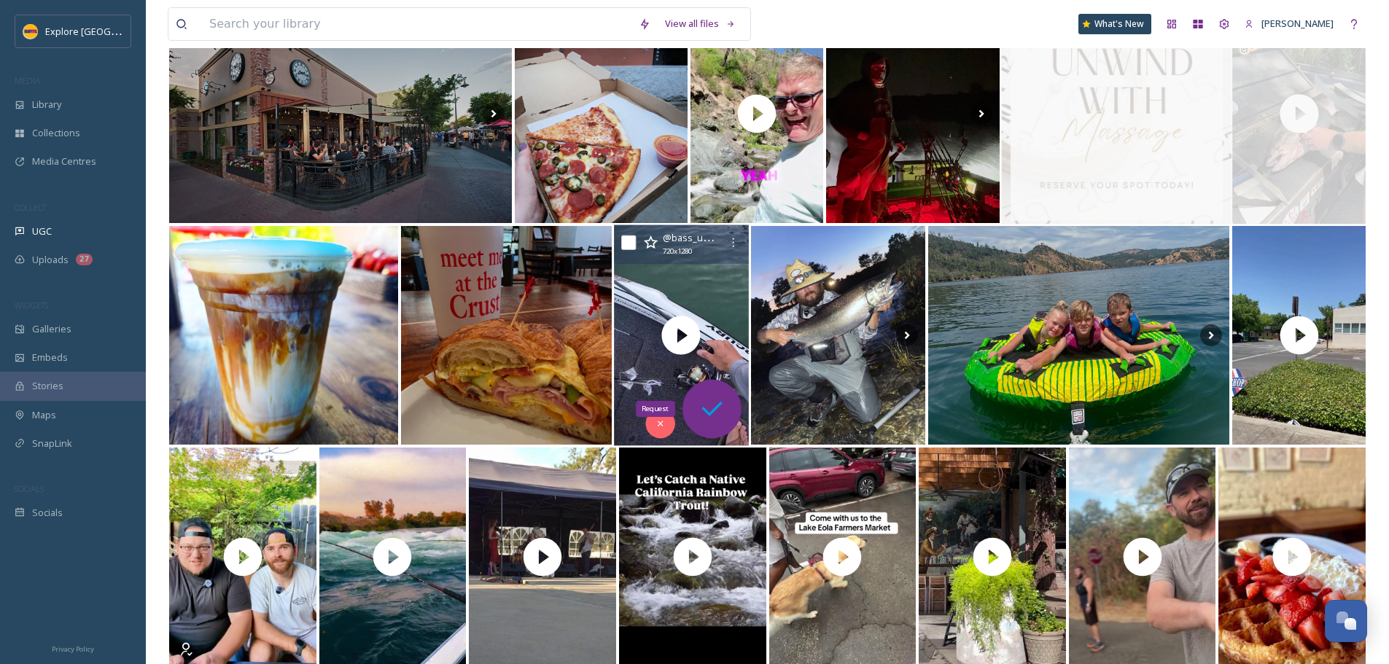
scroll to position [2917, 0]
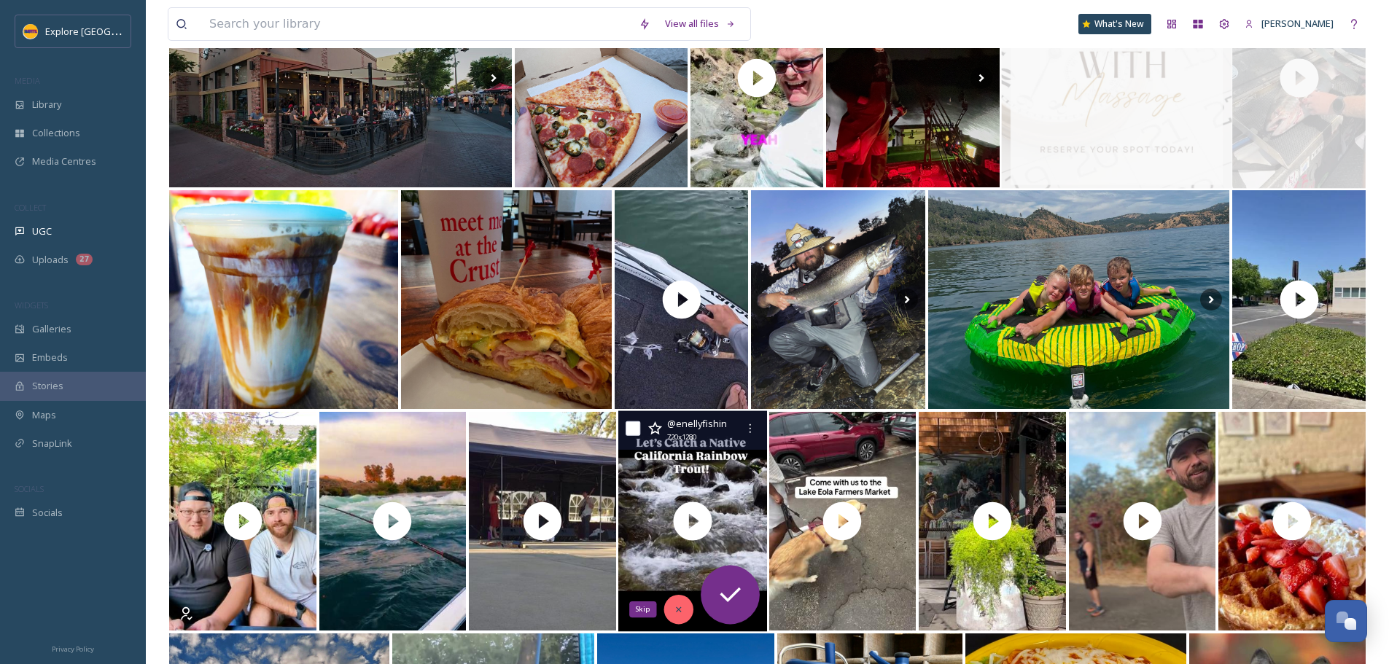
click at [682, 601] on div "Skip" at bounding box center [678, 609] width 29 height 29
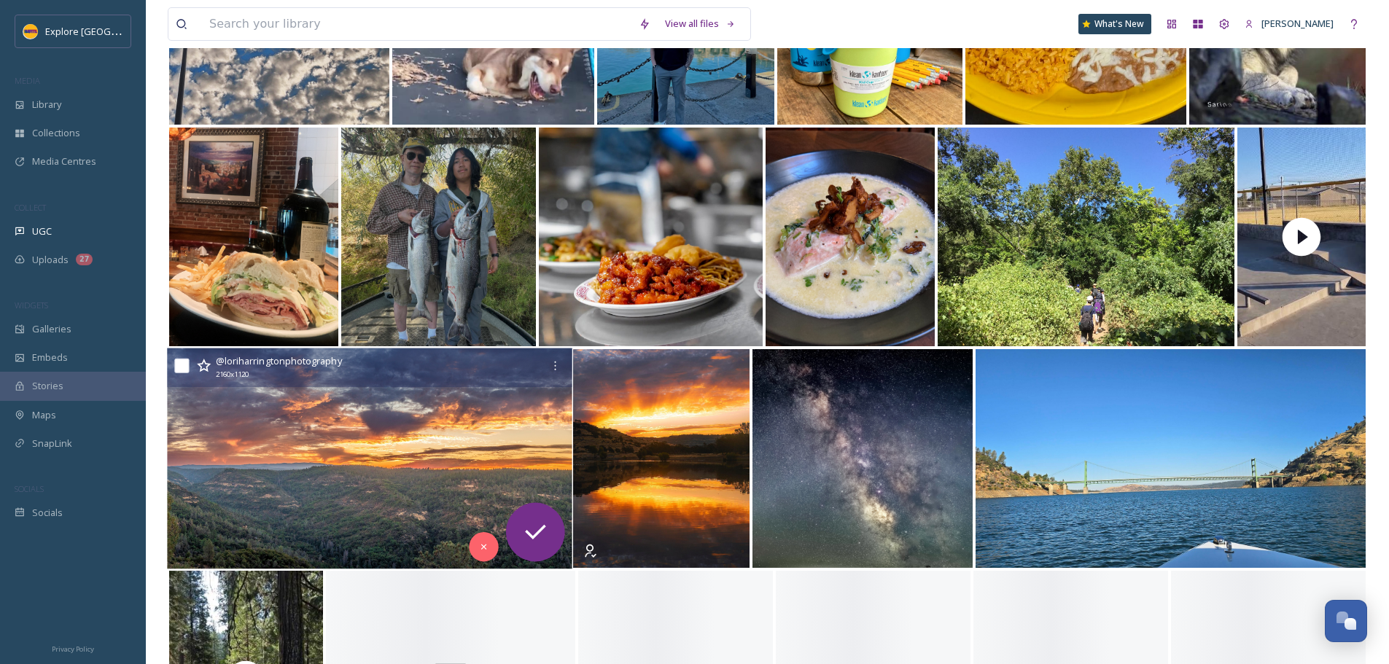
scroll to position [3646, 0]
